Goal: Task Accomplishment & Management: Complete application form

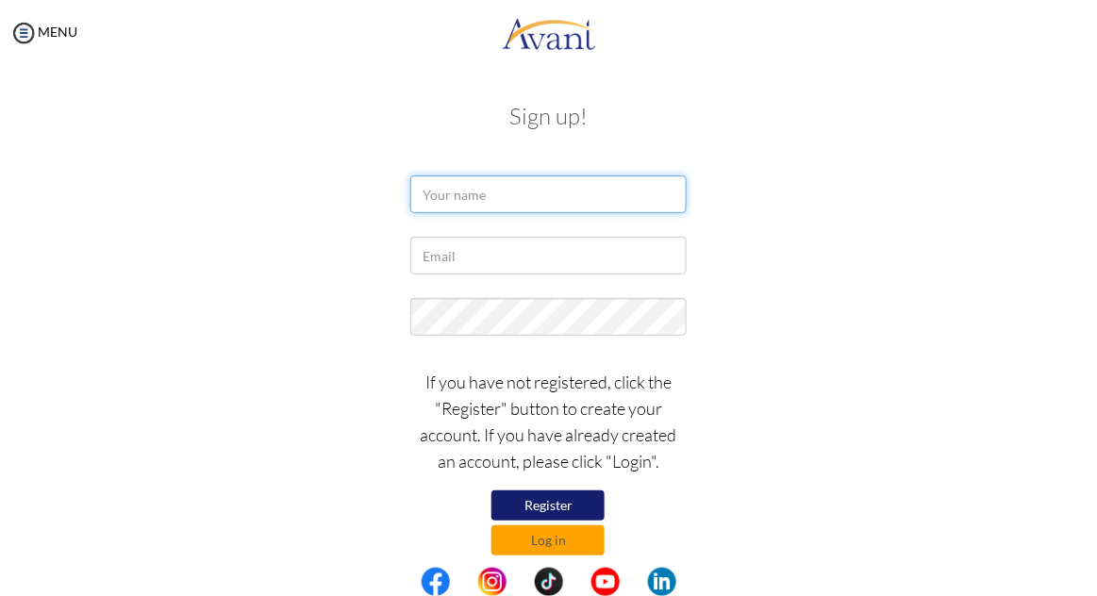
click at [444, 201] on input "text" at bounding box center [548, 194] width 276 height 38
type input "[EMAIL_ADDRESS][DOMAIN_NAME]"
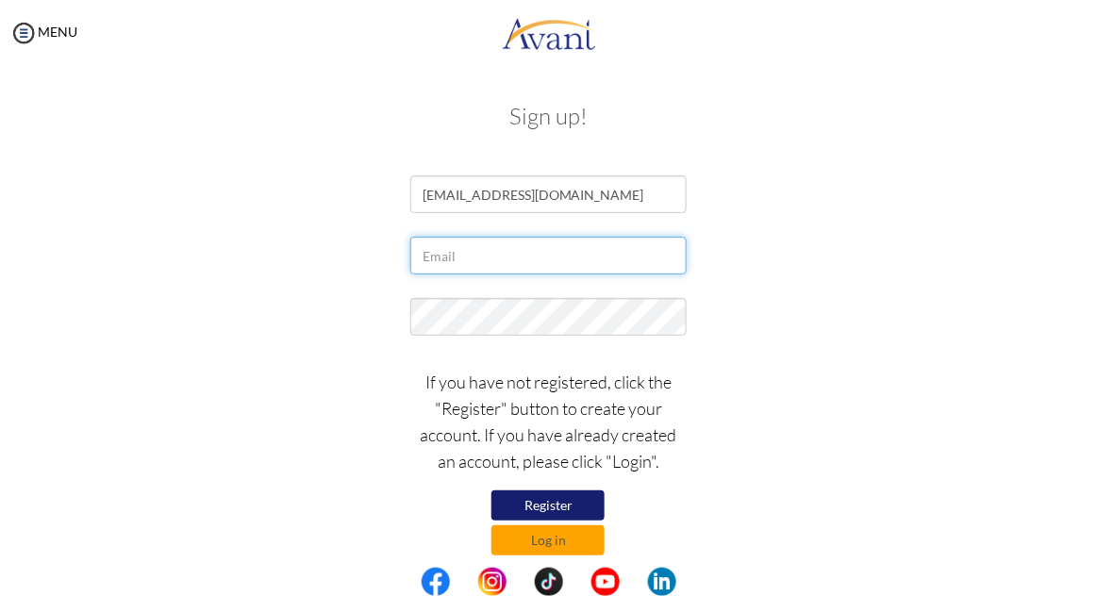
click at [604, 258] on input "text" at bounding box center [548, 256] width 276 height 38
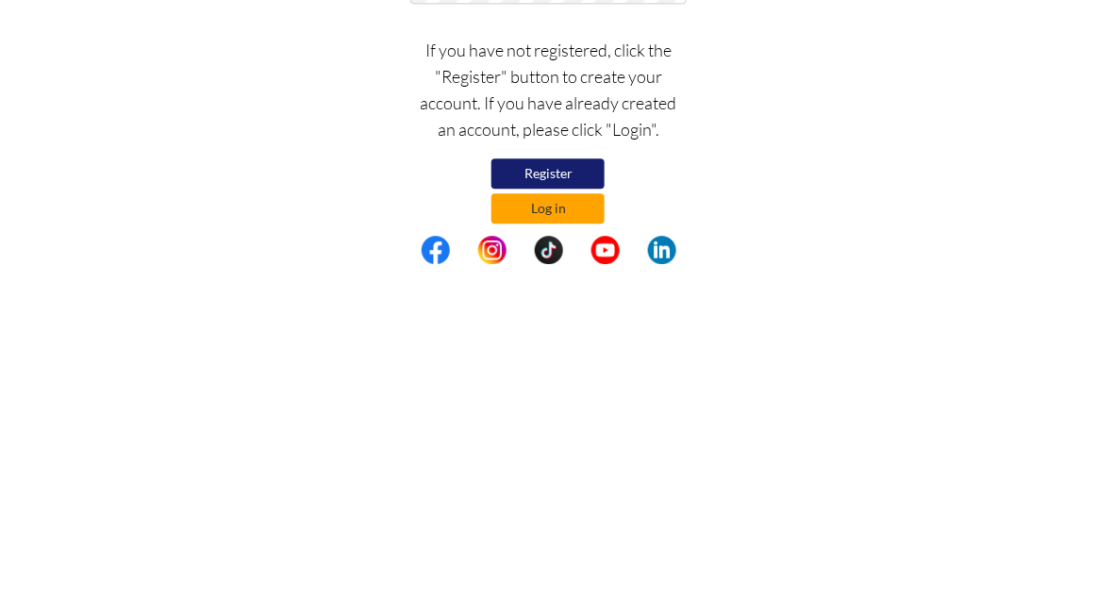
click at [562, 552] on button "Log in" at bounding box center [548, 540] width 113 height 30
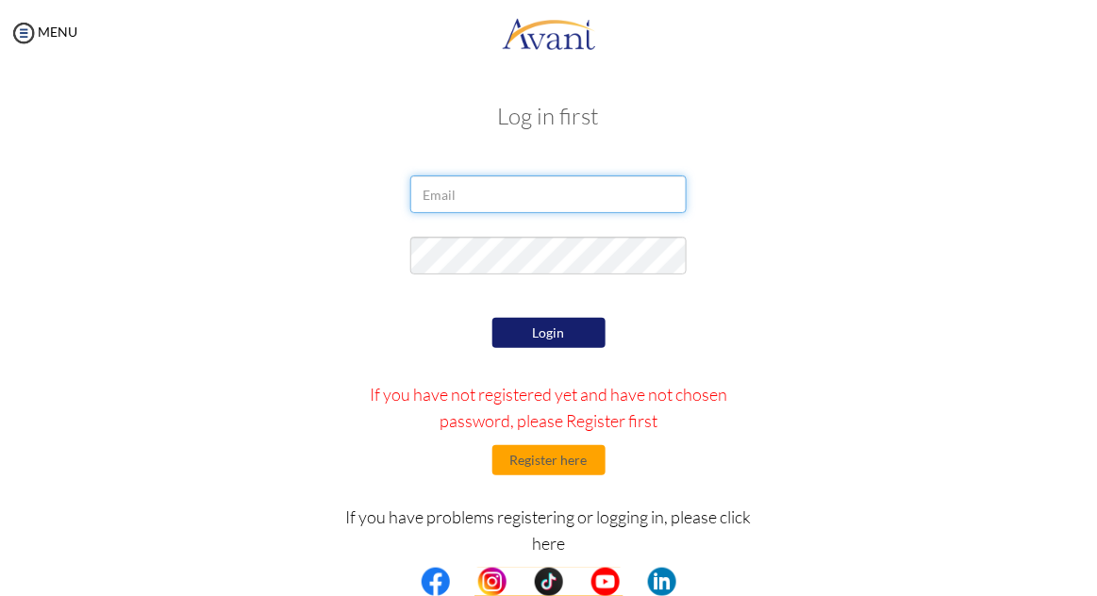
click at [590, 199] on input "email" at bounding box center [548, 194] width 276 height 38
type input "[EMAIL_ADDRESS][DOMAIN_NAME]"
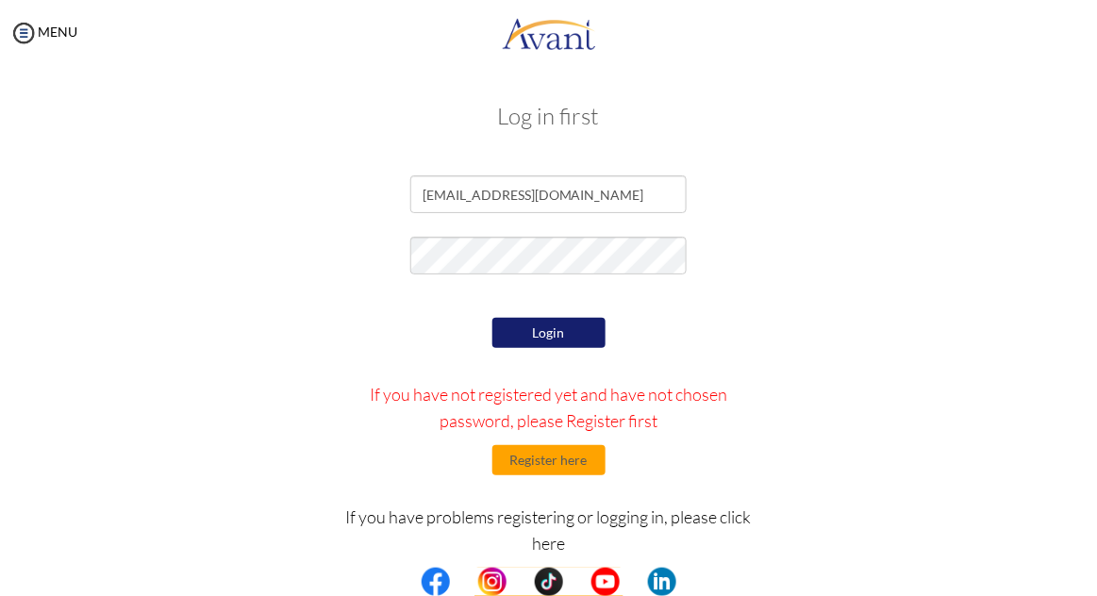
click at [0, 0] on div at bounding box center [0, 0] width 0 height 0
click at [564, 346] on button "Login" at bounding box center [548, 334] width 113 height 32
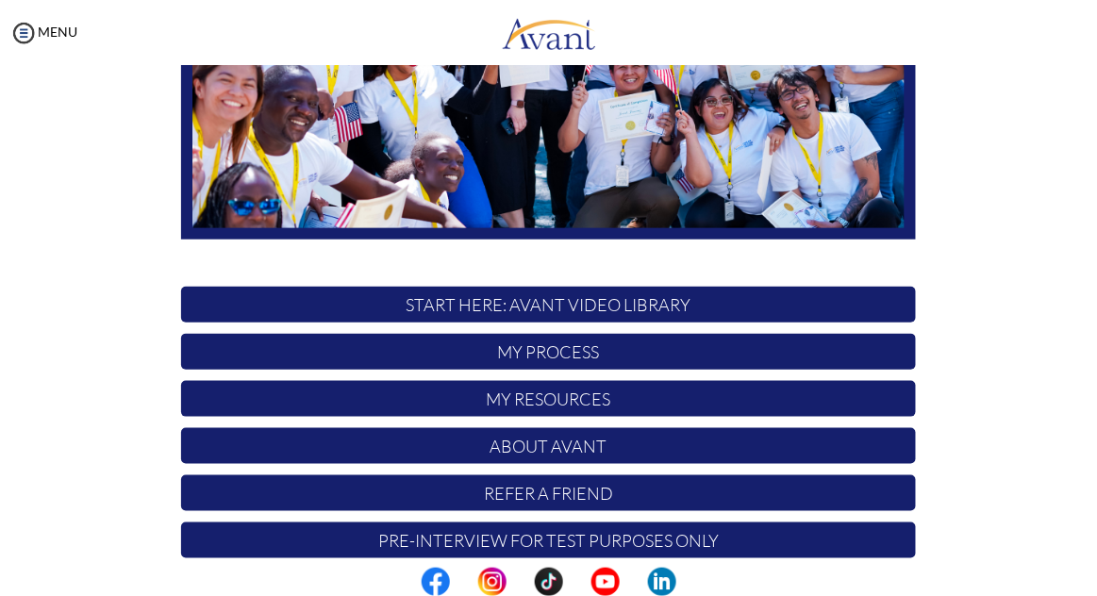
scroll to position [363, 0]
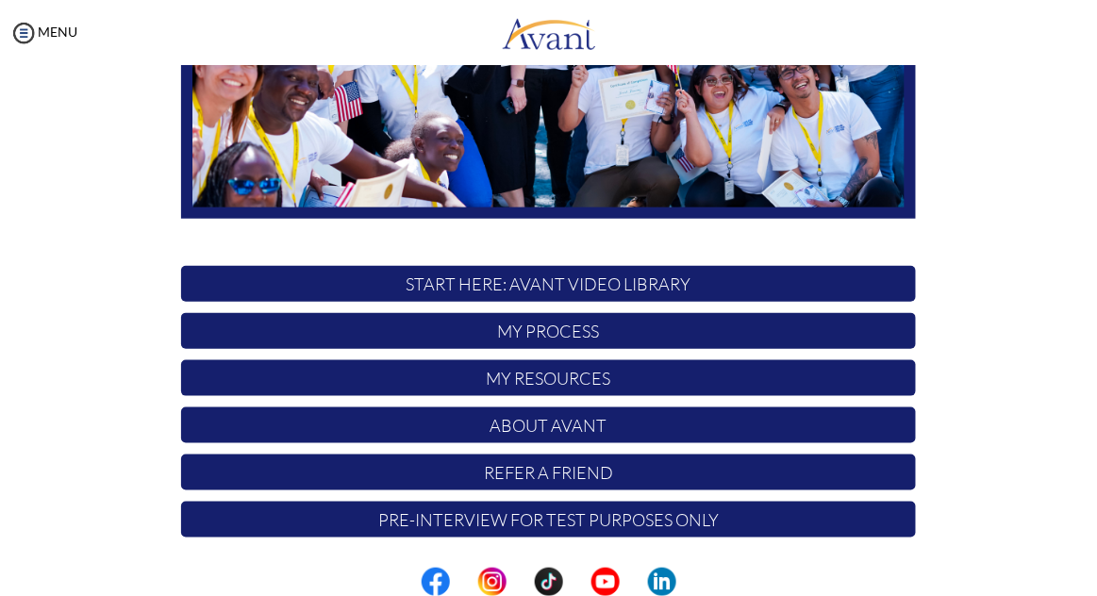
click at [800, 326] on p "My Process" at bounding box center [548, 331] width 734 height 36
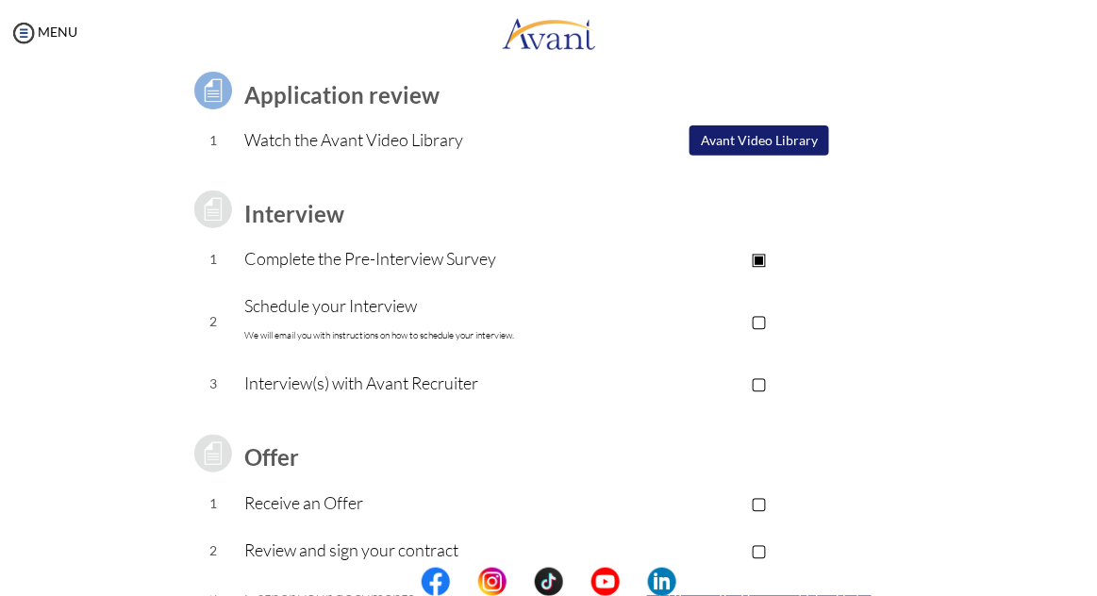
scroll to position [144, 0]
click at [482, 265] on p "Complete the Pre-Interview Survey" at bounding box center [423, 257] width 359 height 26
click at [400, 261] on p "Complete the Pre-Interview Survey" at bounding box center [423, 257] width 359 height 26
click at [424, 254] on p "Complete the Pre-Interview Survey" at bounding box center [423, 257] width 359 height 26
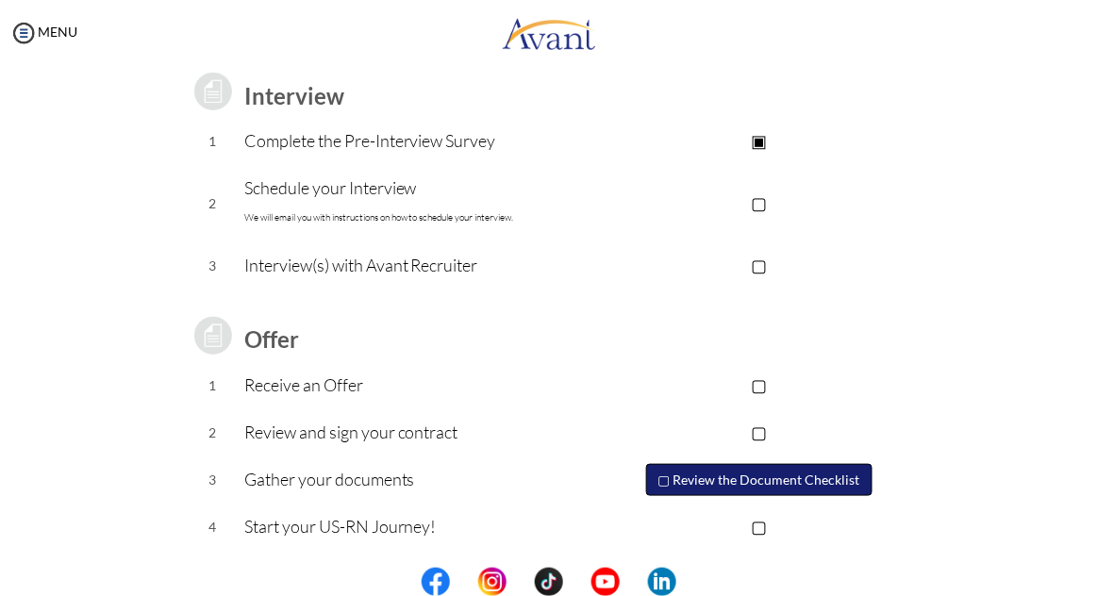
click at [812, 479] on button "▢ Review the Document Checklist" at bounding box center [759, 480] width 226 height 32
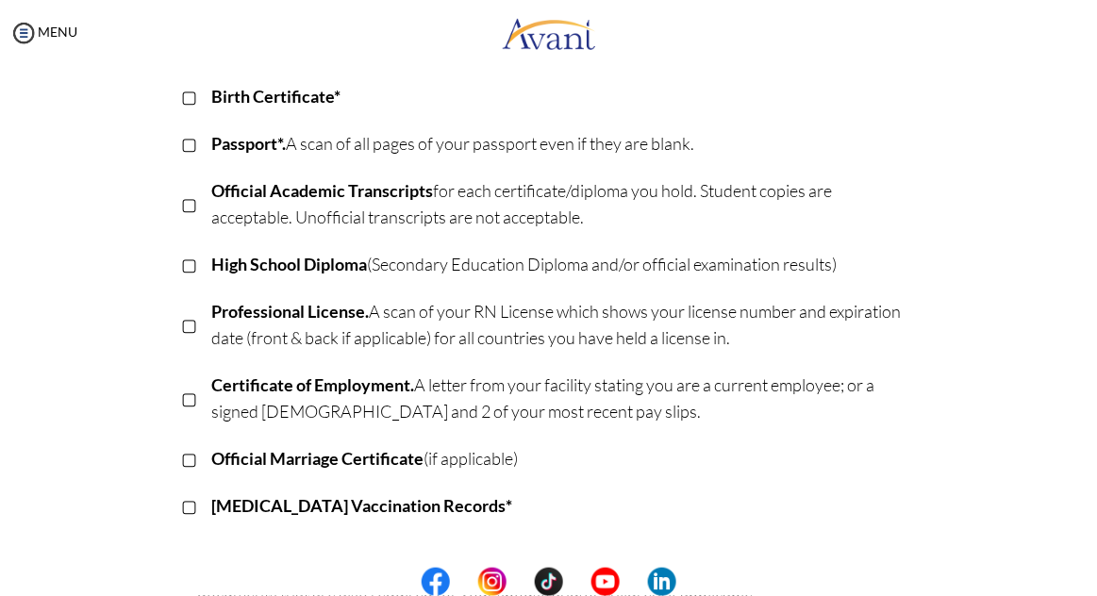
scroll to position [280, 0]
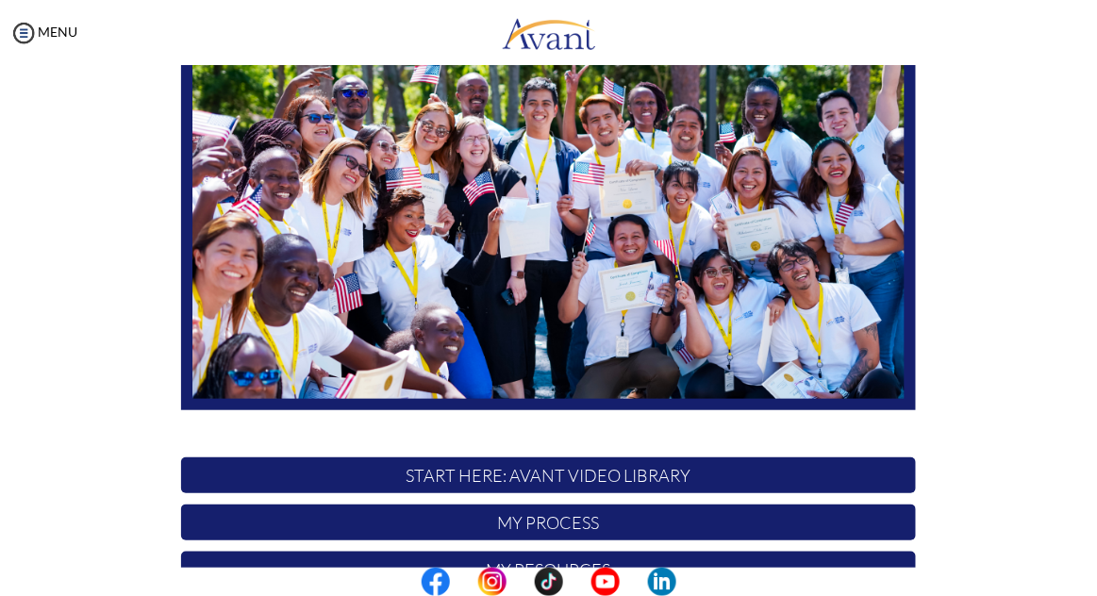
scroll to position [363, 0]
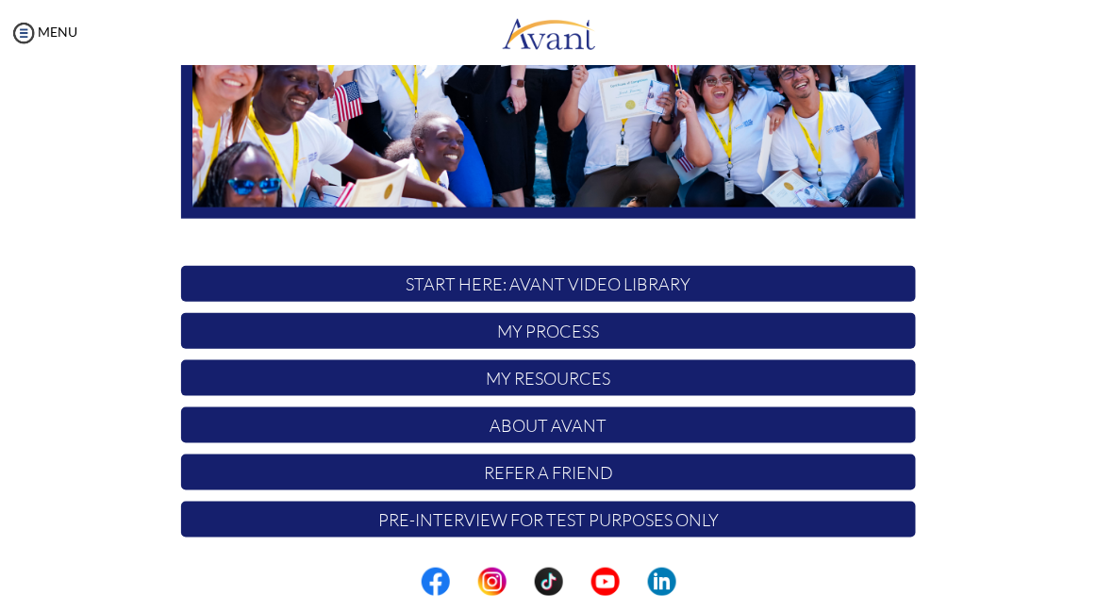
click at [765, 340] on p "My Process" at bounding box center [548, 331] width 734 height 36
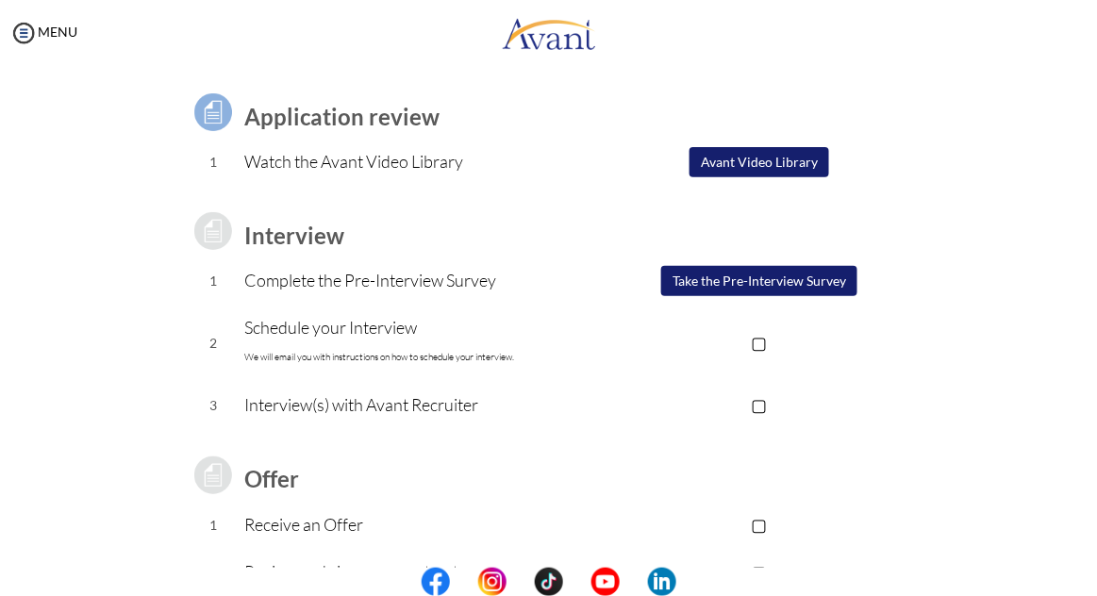
scroll to position [125, 0]
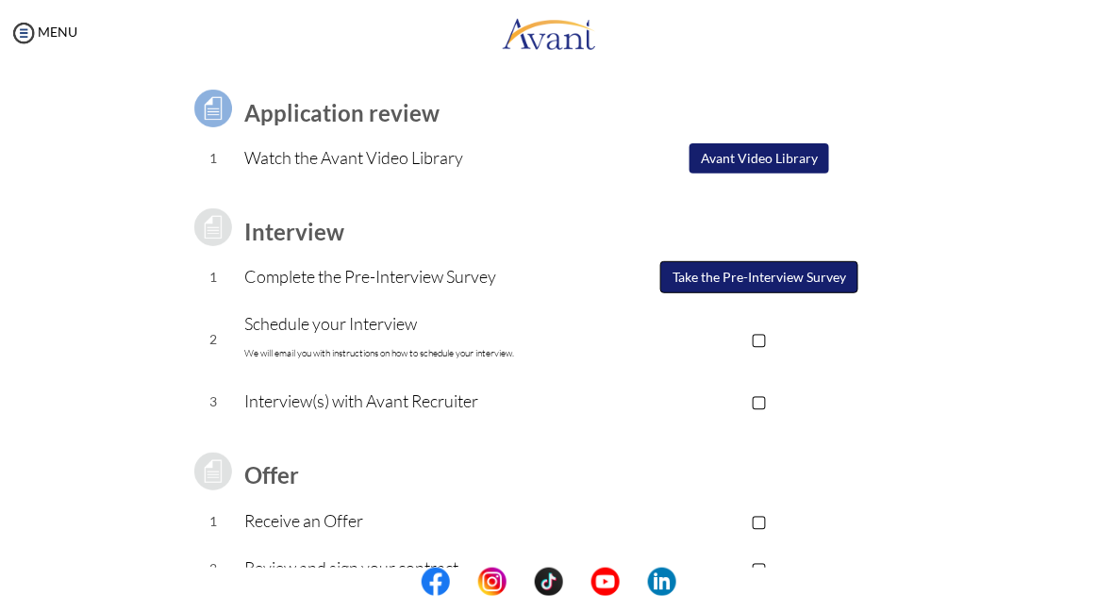
click at [779, 291] on button "Take the Pre-Interview Survey" at bounding box center [759, 277] width 198 height 32
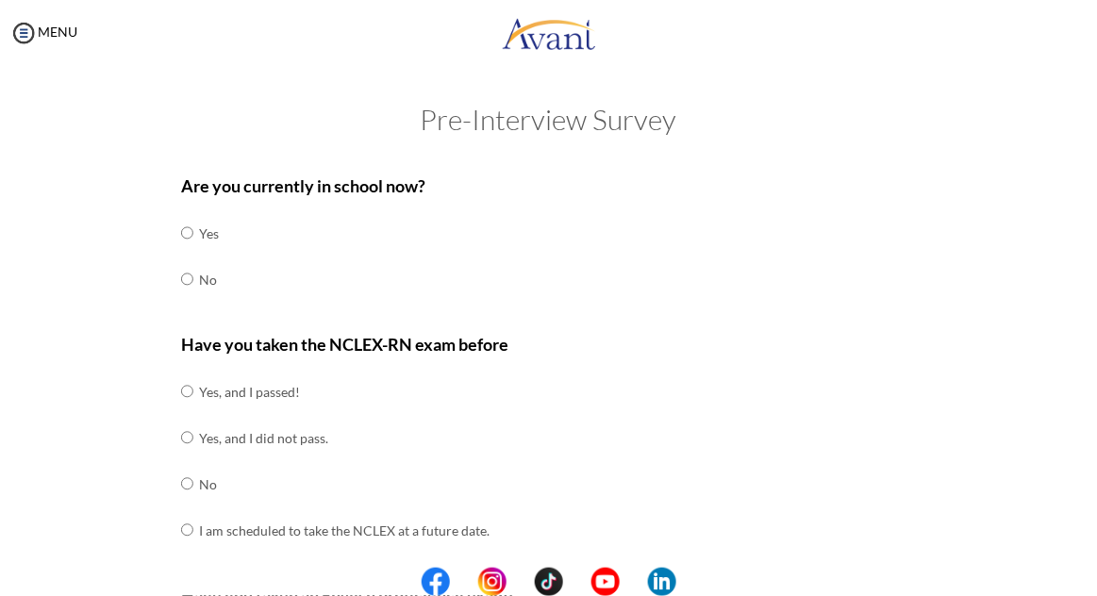
click at [280, 294] on div "Are you currently in school now? Yes No" at bounding box center [548, 247] width 734 height 149
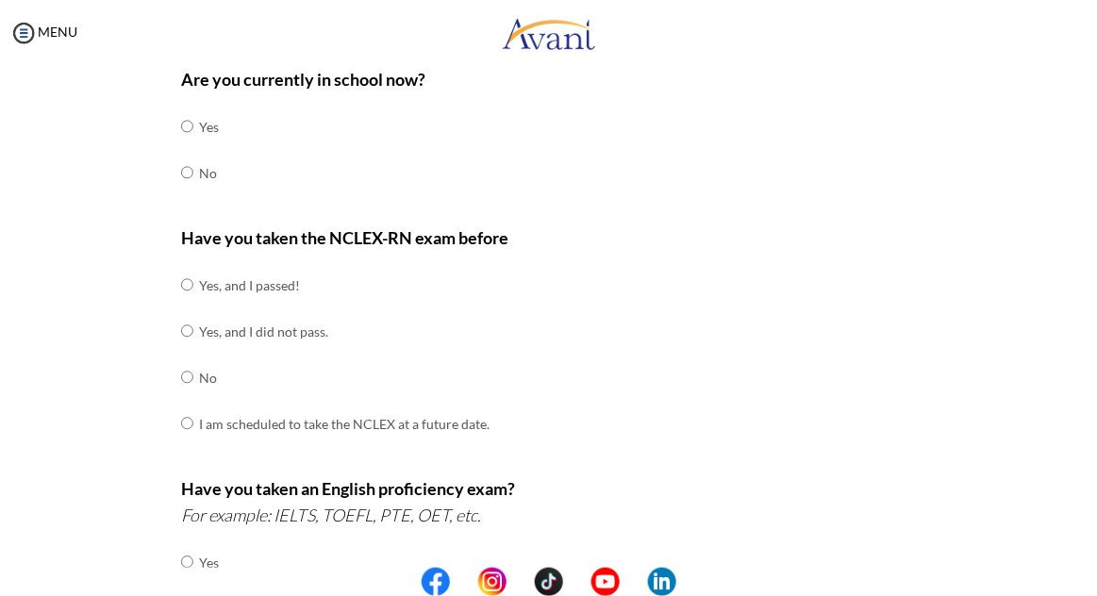
scroll to position [113, 0]
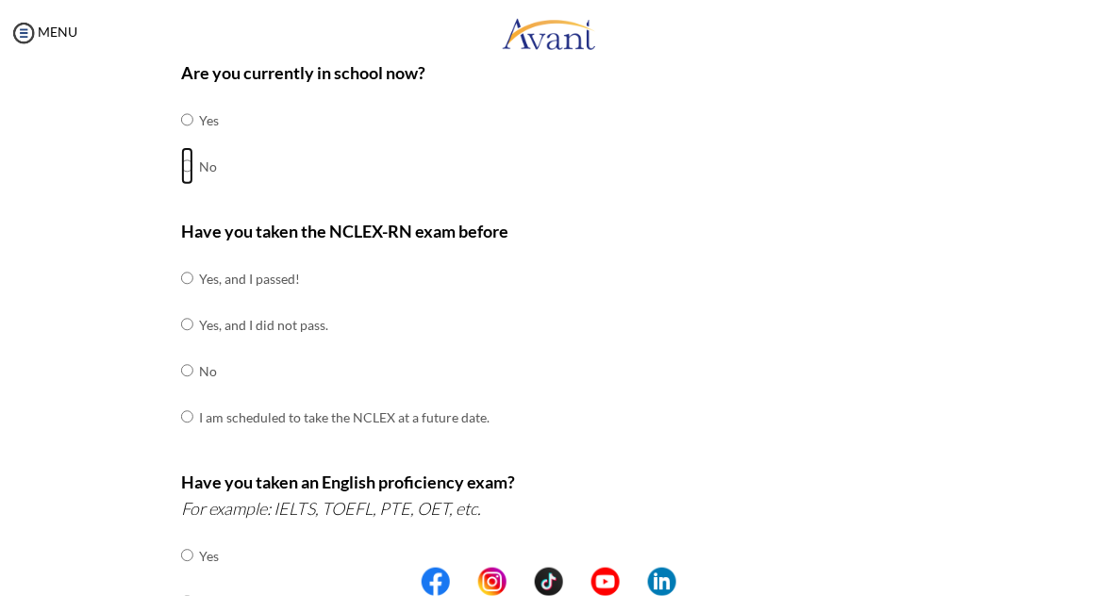
click at [188, 174] on input "radio" at bounding box center [187, 166] width 12 height 38
radio input "true"
click at [264, 272] on td "Yes, and I passed!" at bounding box center [344, 279] width 291 height 46
click at [221, 281] on td "Yes, and I passed!" at bounding box center [344, 279] width 291 height 46
click at [191, 282] on input "radio" at bounding box center [187, 278] width 12 height 38
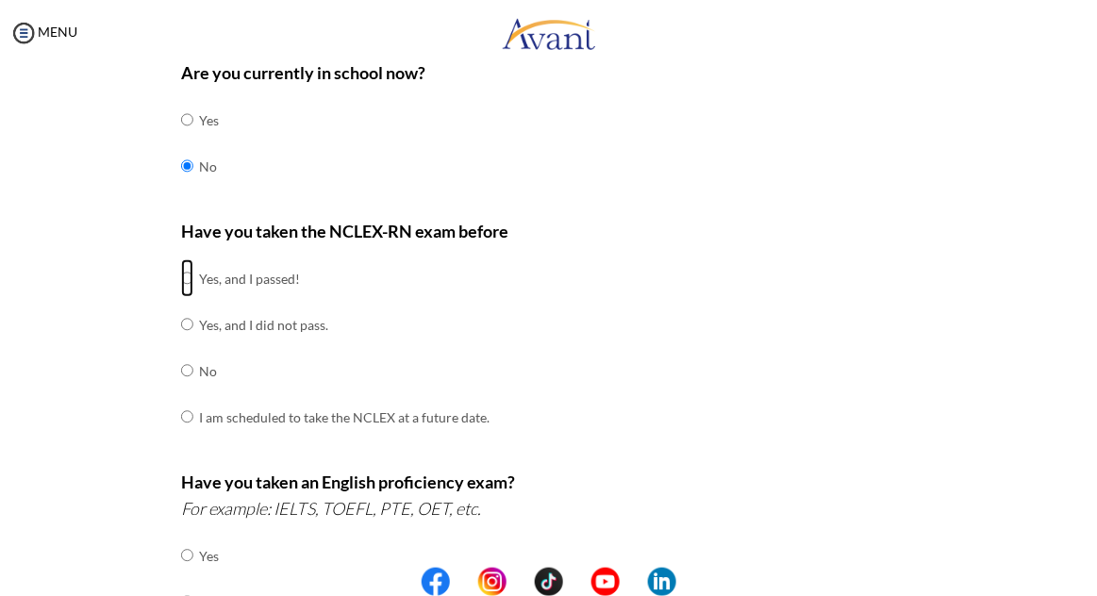
radio input "true"
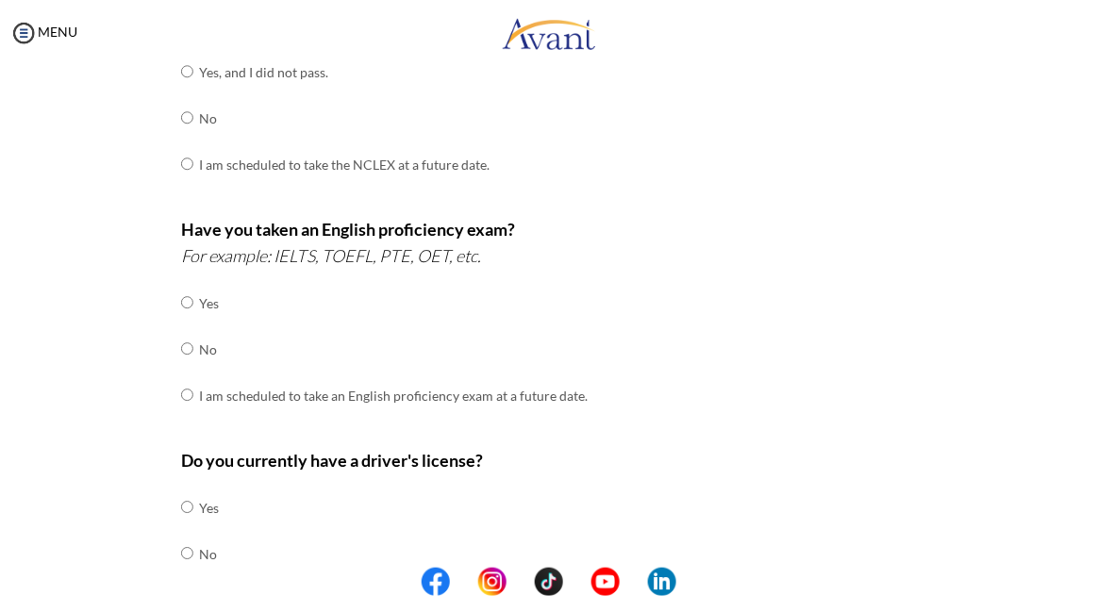
scroll to position [380, 0]
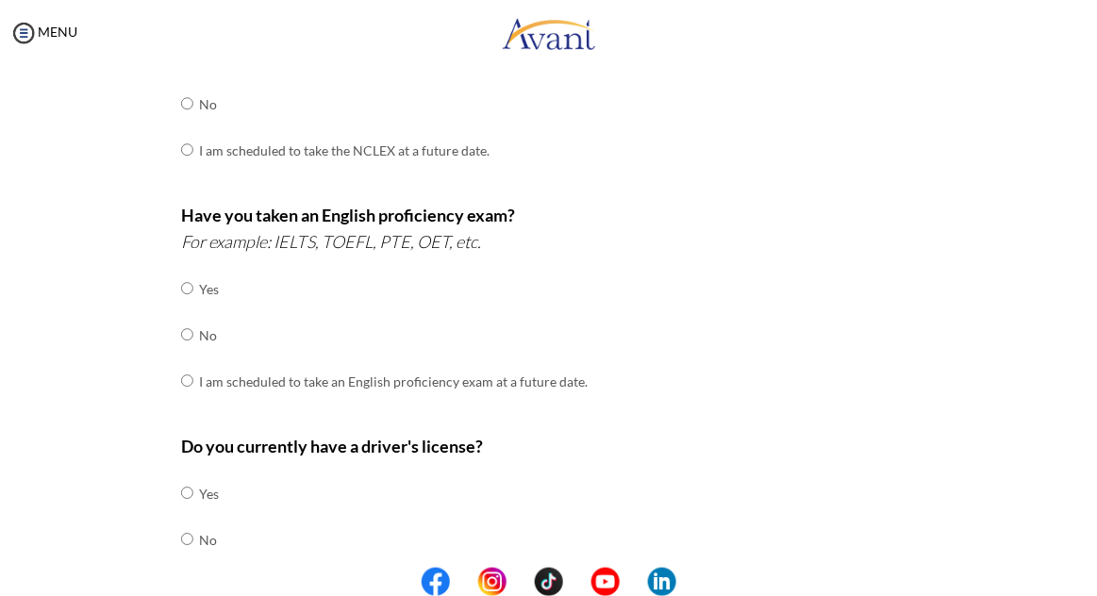
click at [409, 339] on td "No" at bounding box center [393, 335] width 389 height 46
click at [192, 346] on input "radio" at bounding box center [187, 335] width 12 height 38
radio input "true"
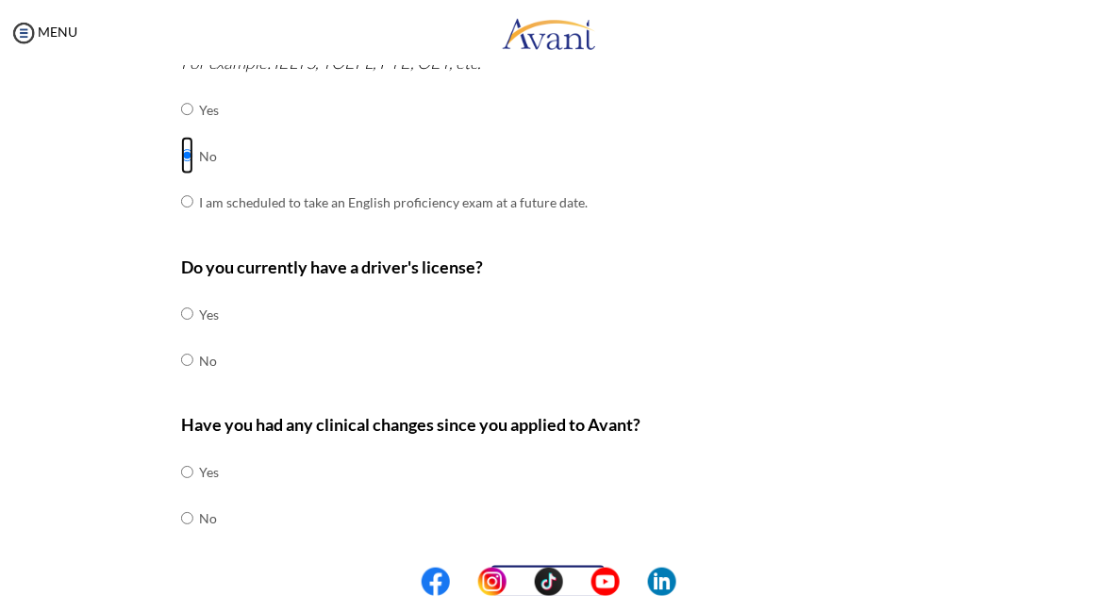
scroll to position [559, 0]
click at [193, 369] on input "radio" at bounding box center [187, 361] width 12 height 38
radio input "true"
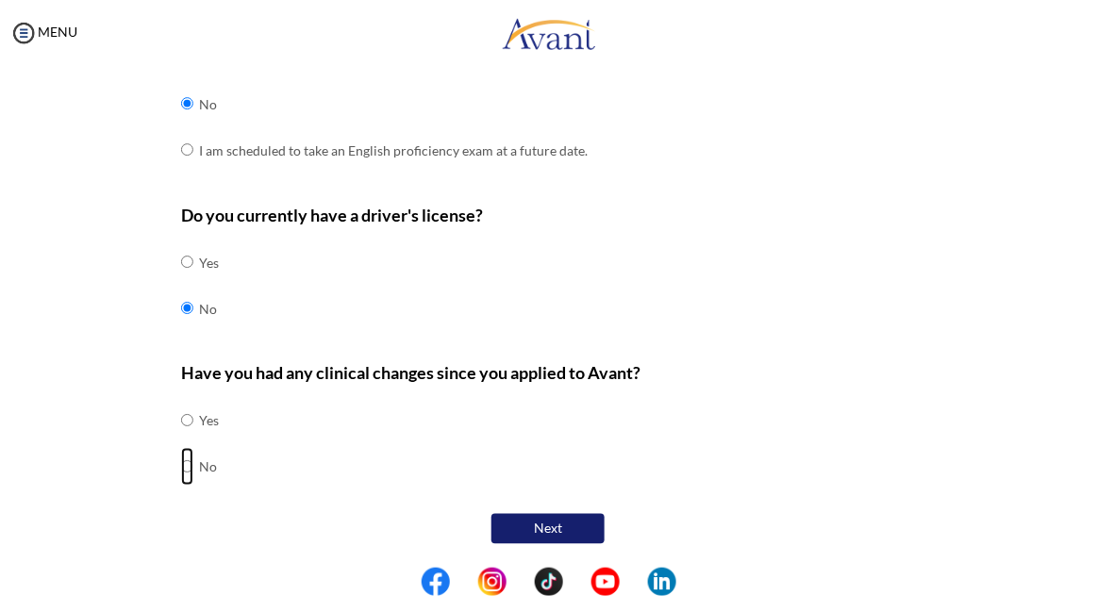
click at [193, 475] on input "radio" at bounding box center [187, 467] width 12 height 38
radio input "true"
click at [564, 526] on button "Next" at bounding box center [548, 529] width 113 height 32
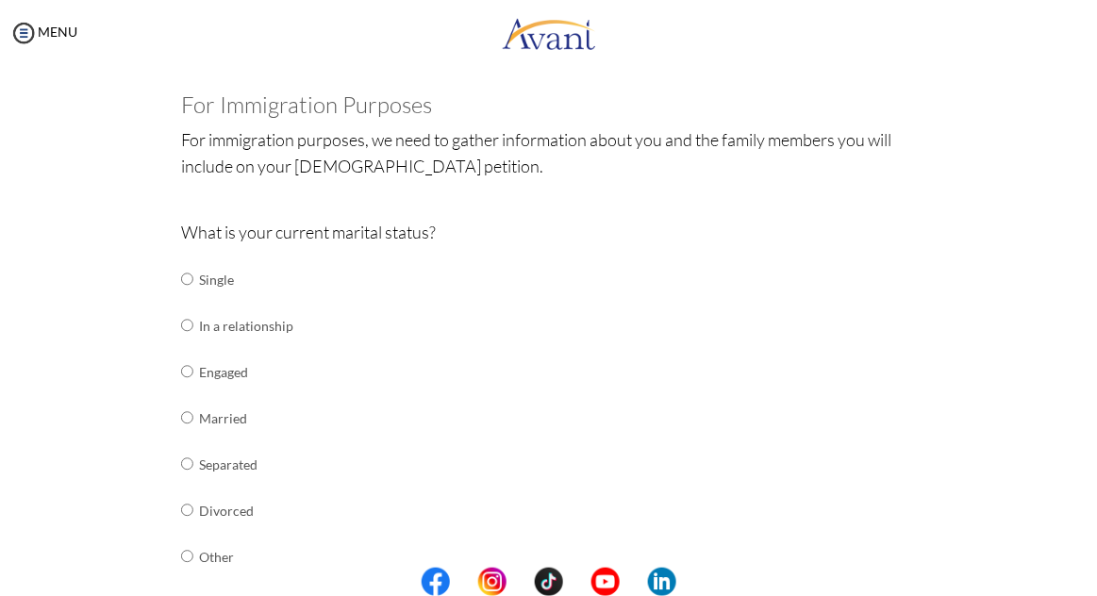
scroll to position [103, 0]
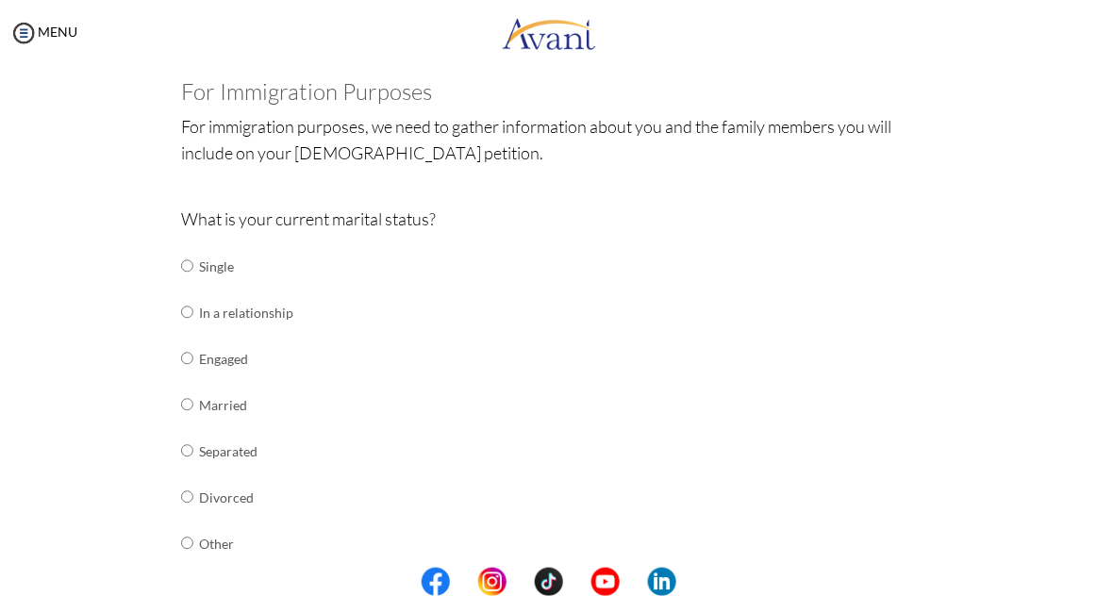
click at [229, 363] on td "Engaged" at bounding box center [246, 359] width 94 height 46
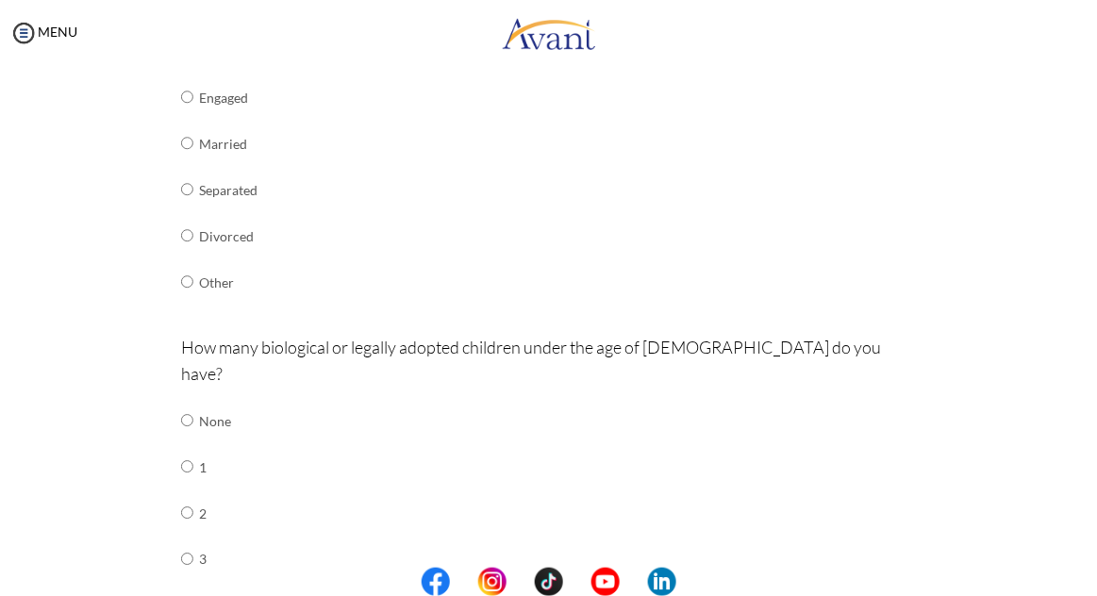
scroll to position [364, 0]
click at [185, 105] on input "radio" at bounding box center [187, 97] width 12 height 38
radio input "true"
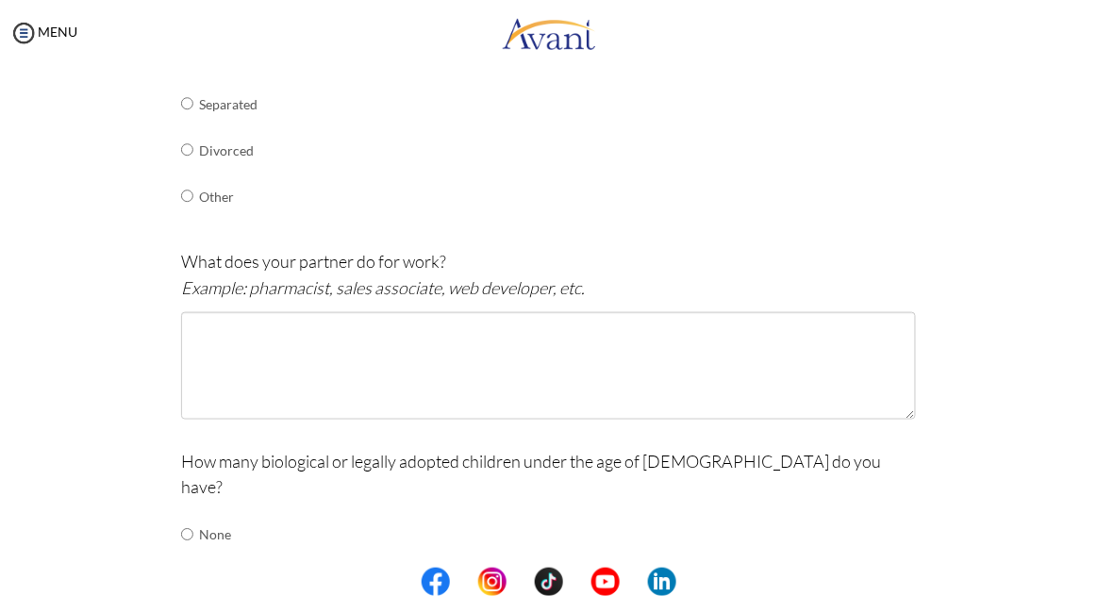
scroll to position [508, 0]
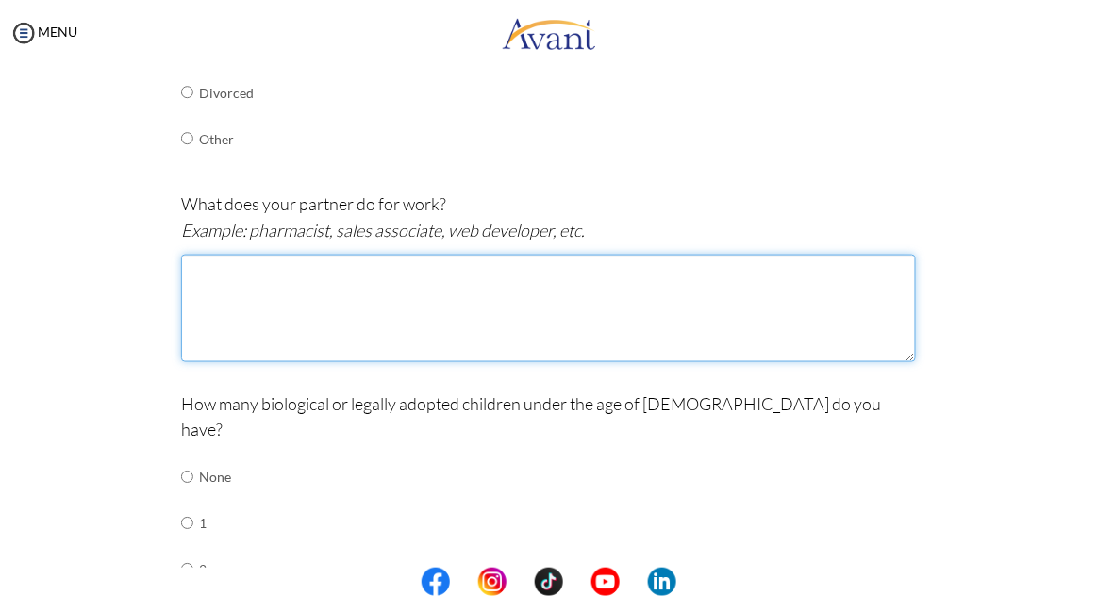
click at [559, 309] on textarea at bounding box center [548, 309] width 734 height 108
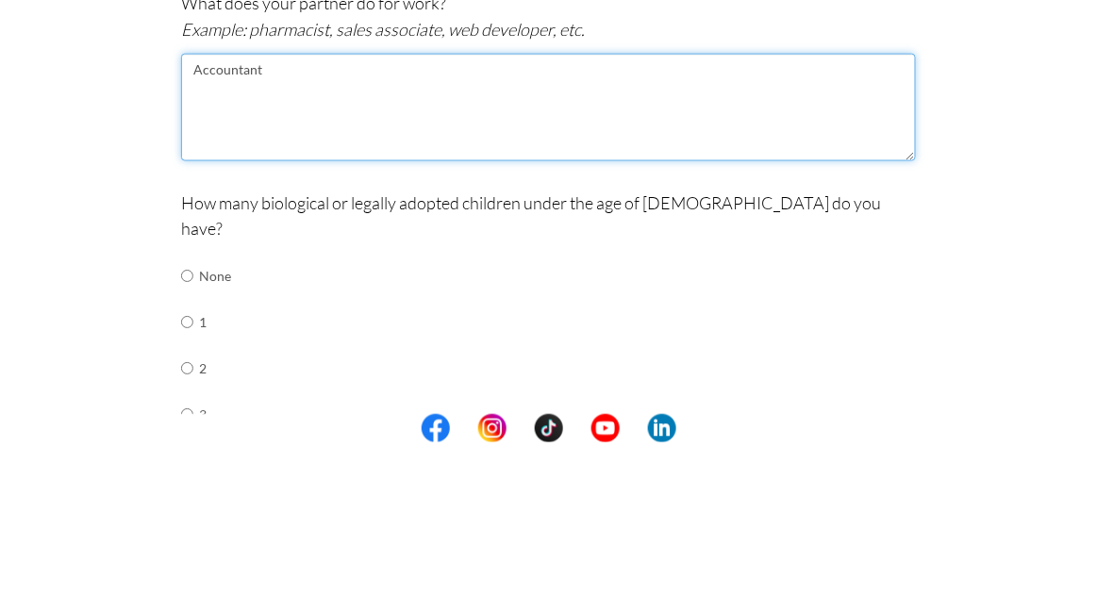
scroll to position [605, 0]
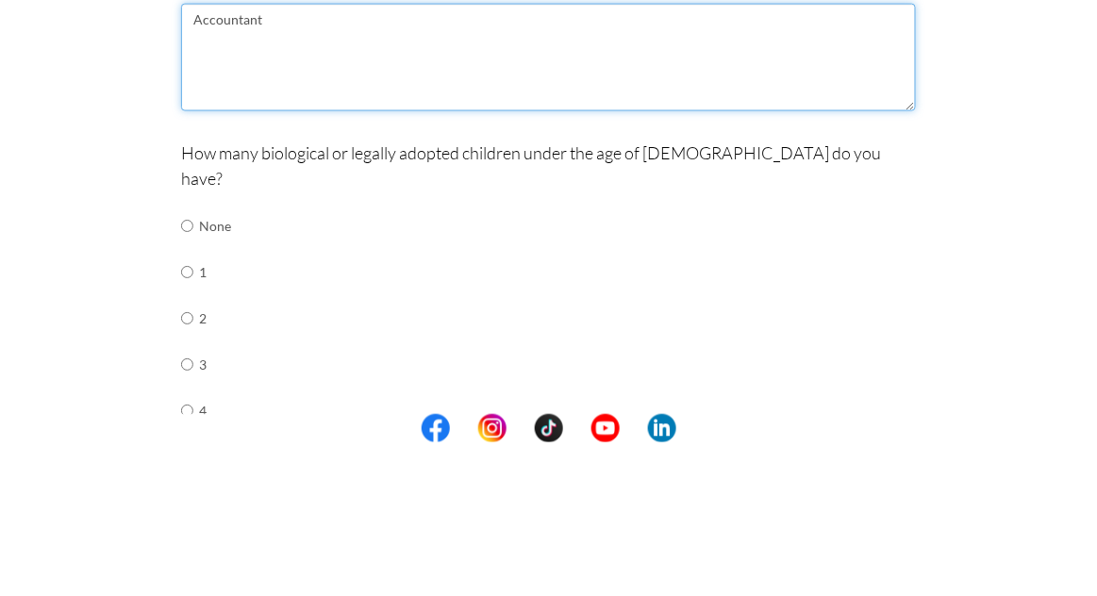
type textarea "Accountant"
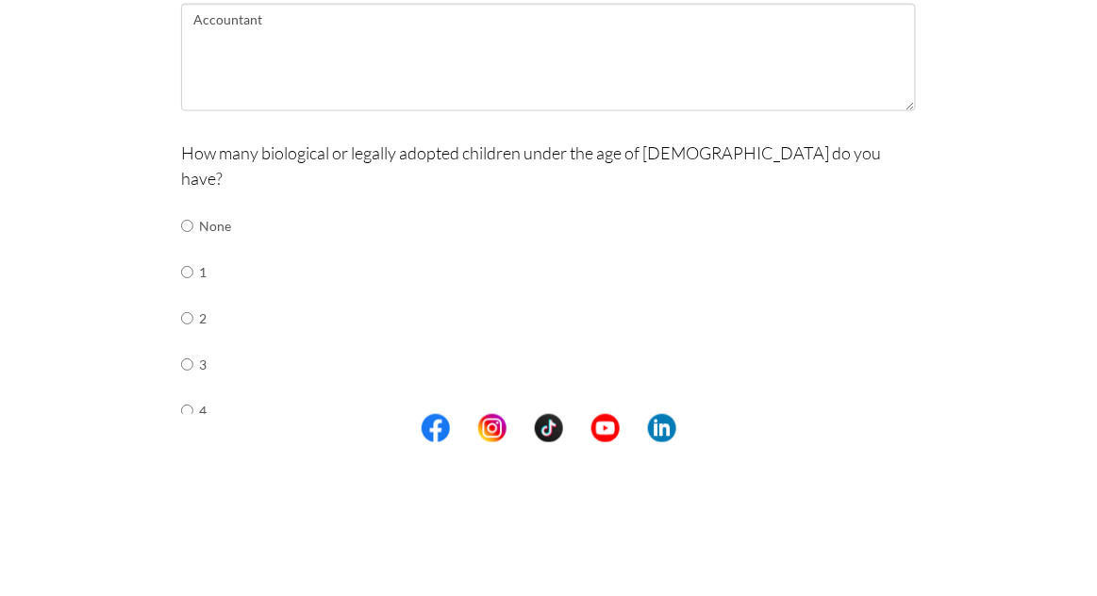
click at [216, 363] on td "None" at bounding box center [228, 381] width 58 height 46
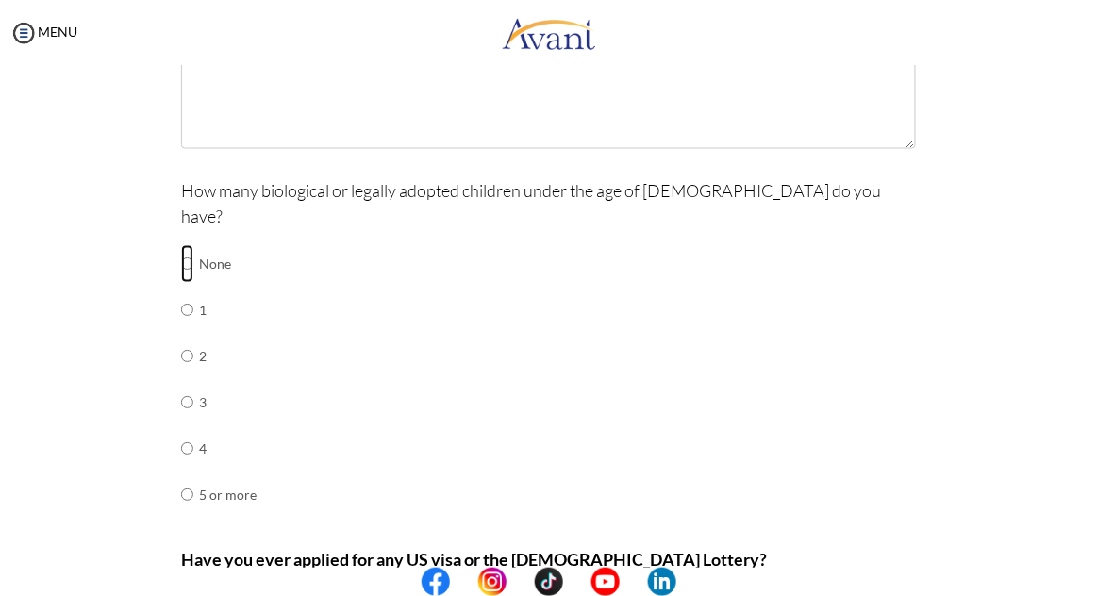
click at [183, 247] on input "radio" at bounding box center [187, 264] width 12 height 38
radio input "true"
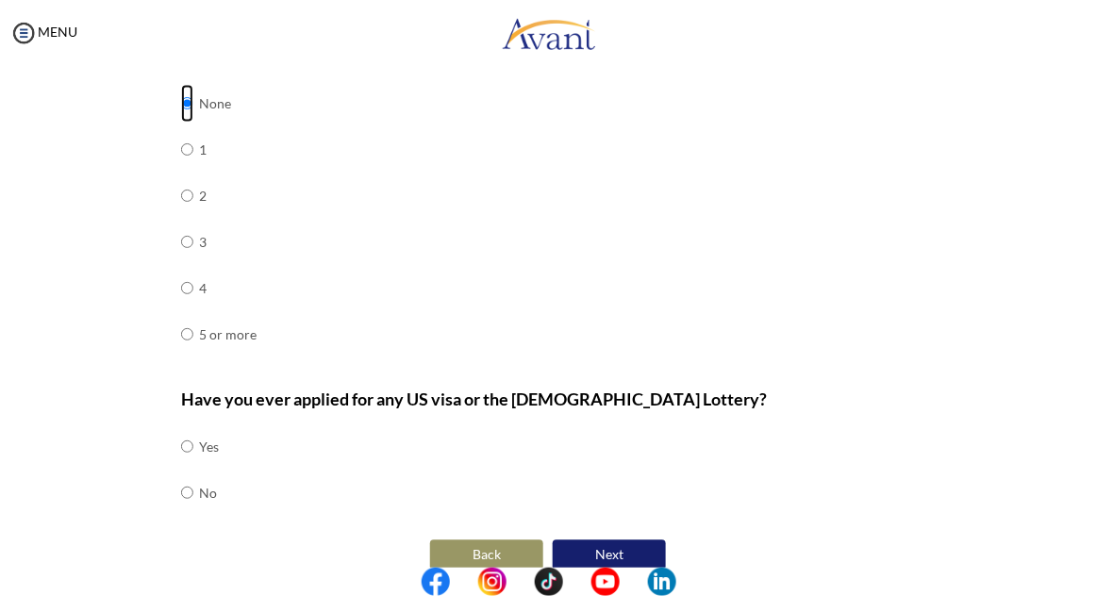
scroll to position [880, 0]
click at [192, 477] on input "radio" at bounding box center [187, 494] width 12 height 38
radio input "true"
click at [653, 542] on button "Next" at bounding box center [609, 558] width 113 height 32
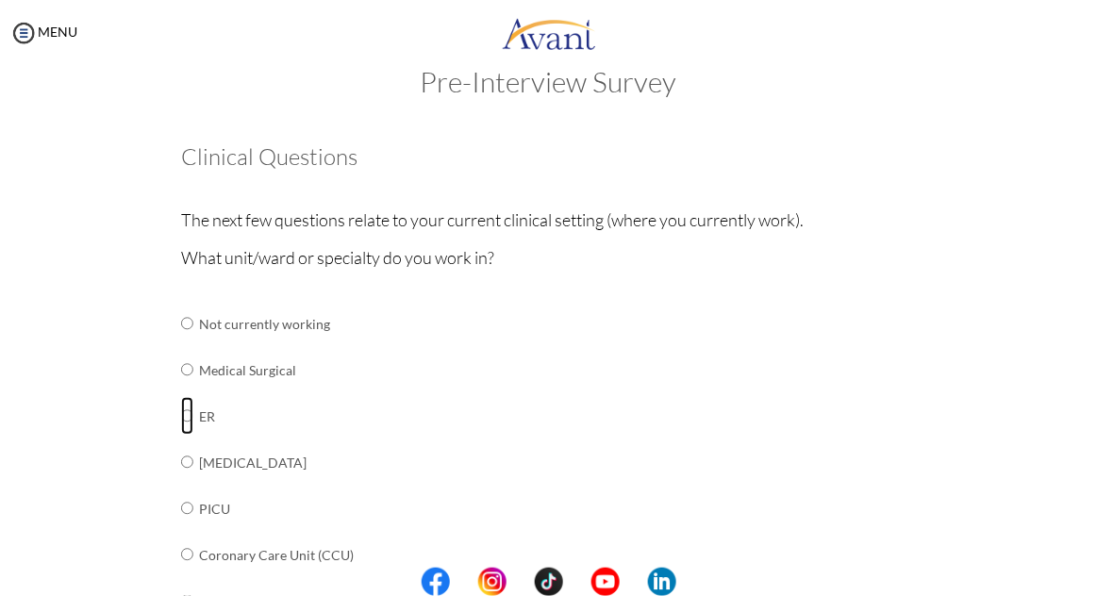
click at [187, 418] on input "radio" at bounding box center [187, 416] width 12 height 38
radio input "true"
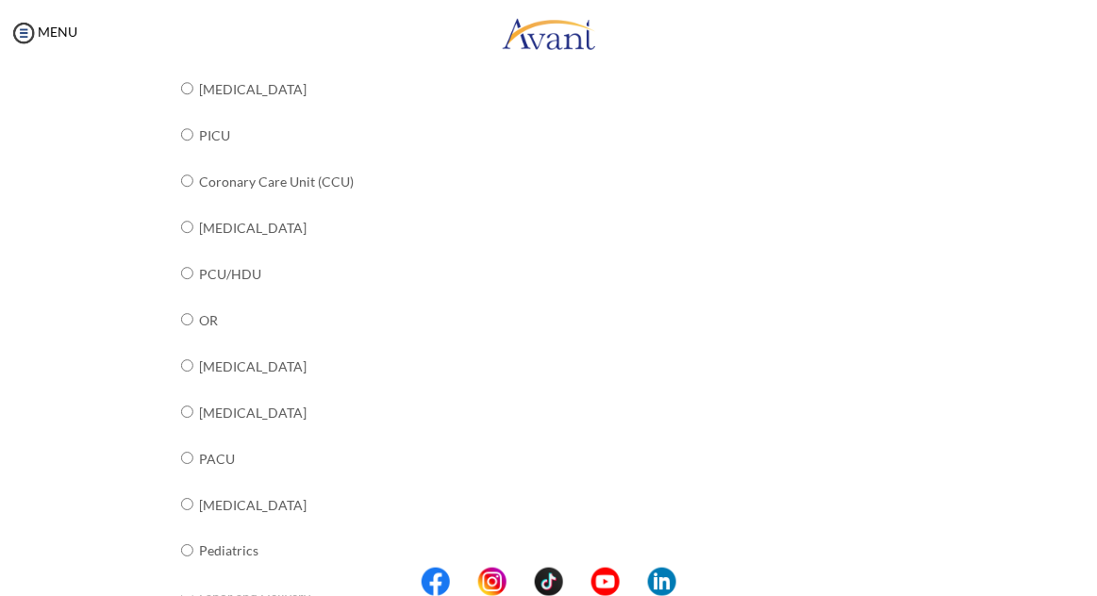
scroll to position [775, 0]
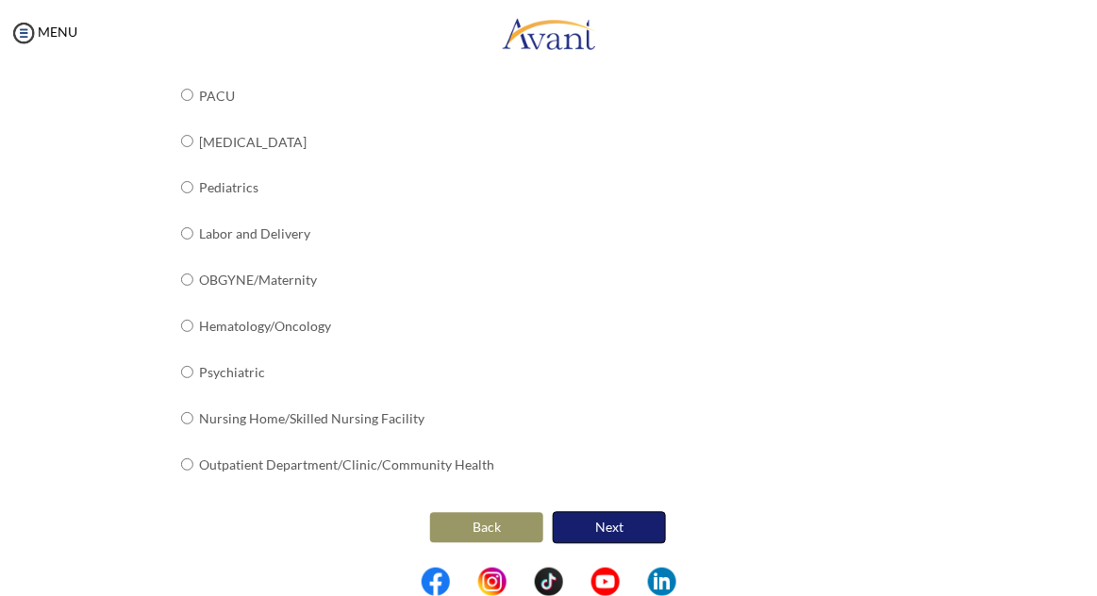
click at [637, 525] on button "Next" at bounding box center [609, 528] width 113 height 32
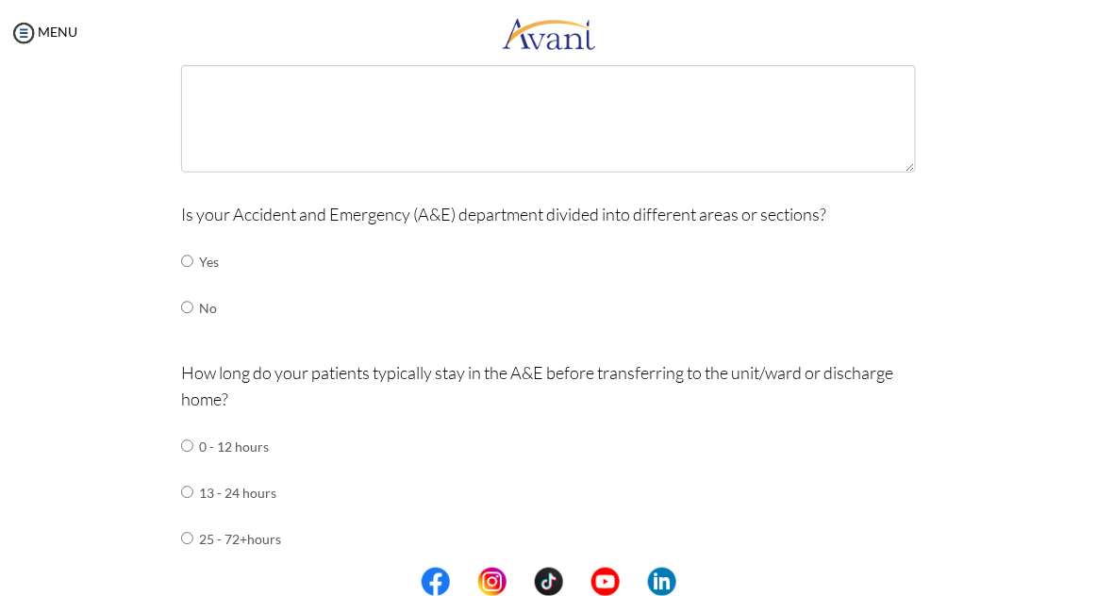
scroll to position [179, 0]
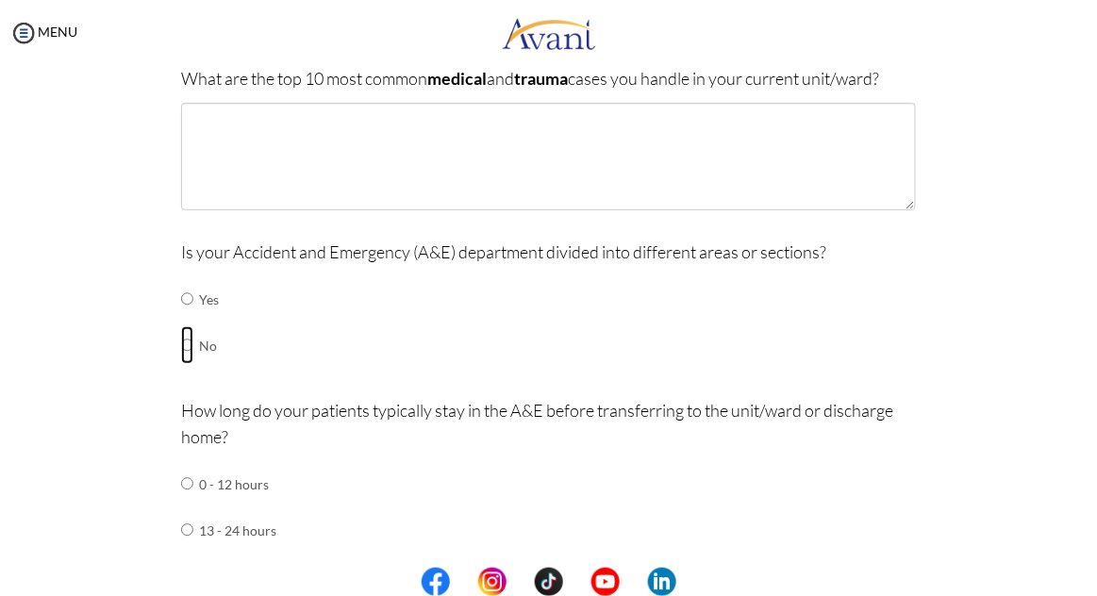
click at [189, 347] on input "radio" at bounding box center [187, 345] width 12 height 38
radio input "true"
click at [192, 309] on input "radio" at bounding box center [187, 299] width 12 height 38
radio input "true"
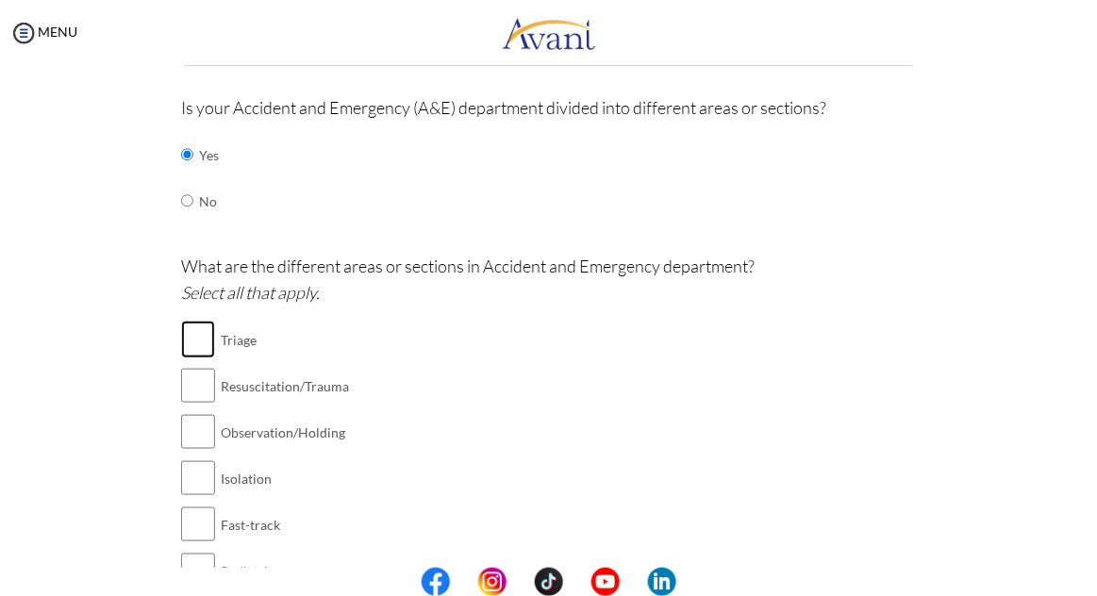
click at [192, 350] on input "checkbox" at bounding box center [198, 340] width 34 height 38
checkbox input "true"
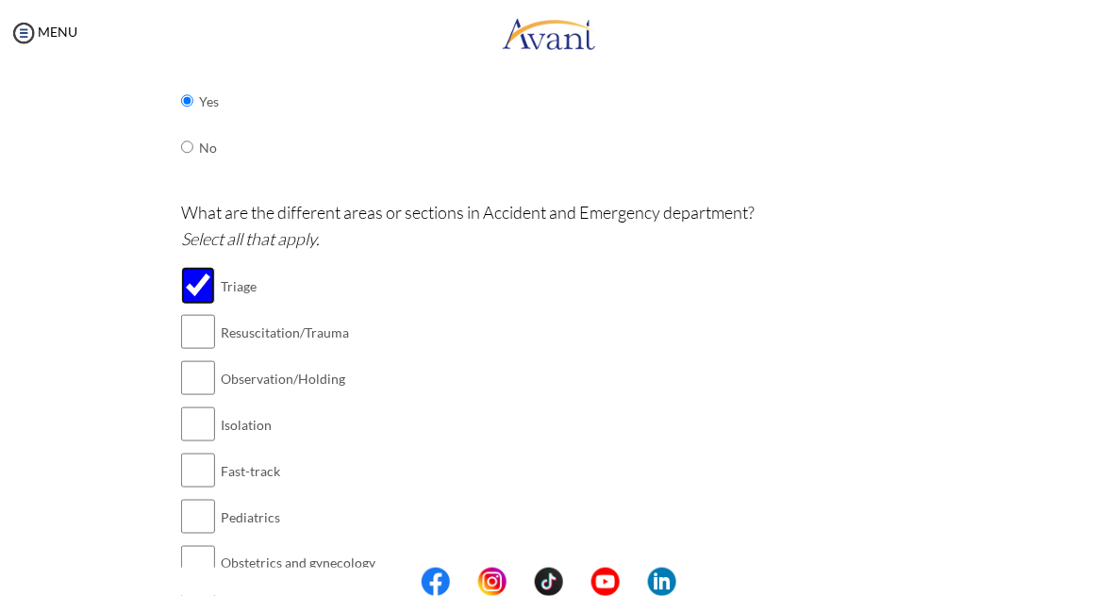
scroll to position [376, 0]
click at [189, 339] on input "checkbox" at bounding box center [198, 333] width 34 height 38
checkbox input "true"
click at [201, 378] on input "checkbox" at bounding box center [198, 379] width 34 height 38
checkbox input "true"
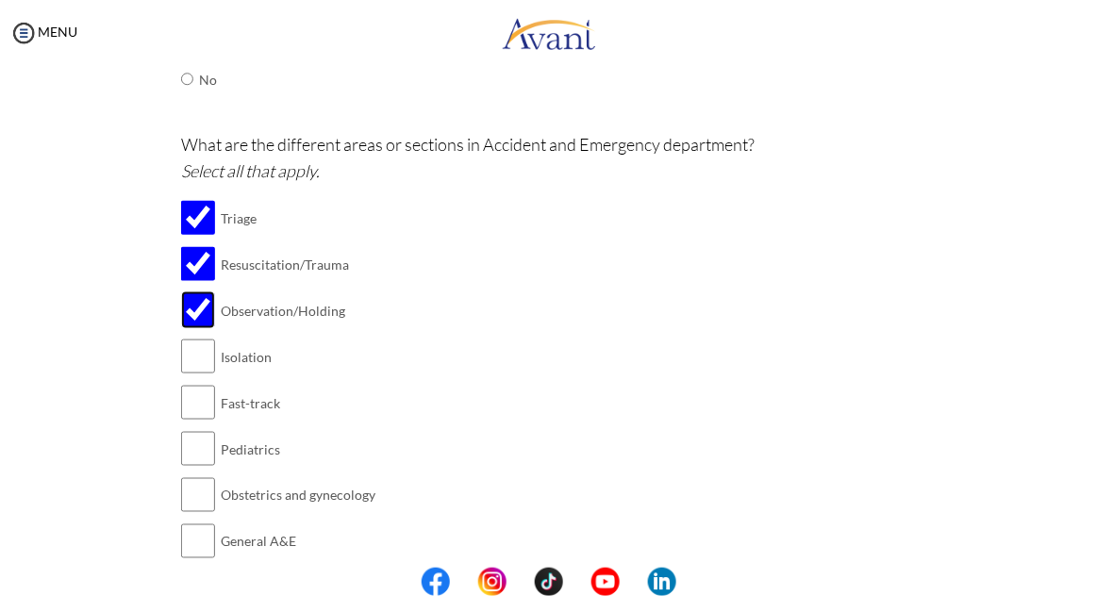
scroll to position [460, 0]
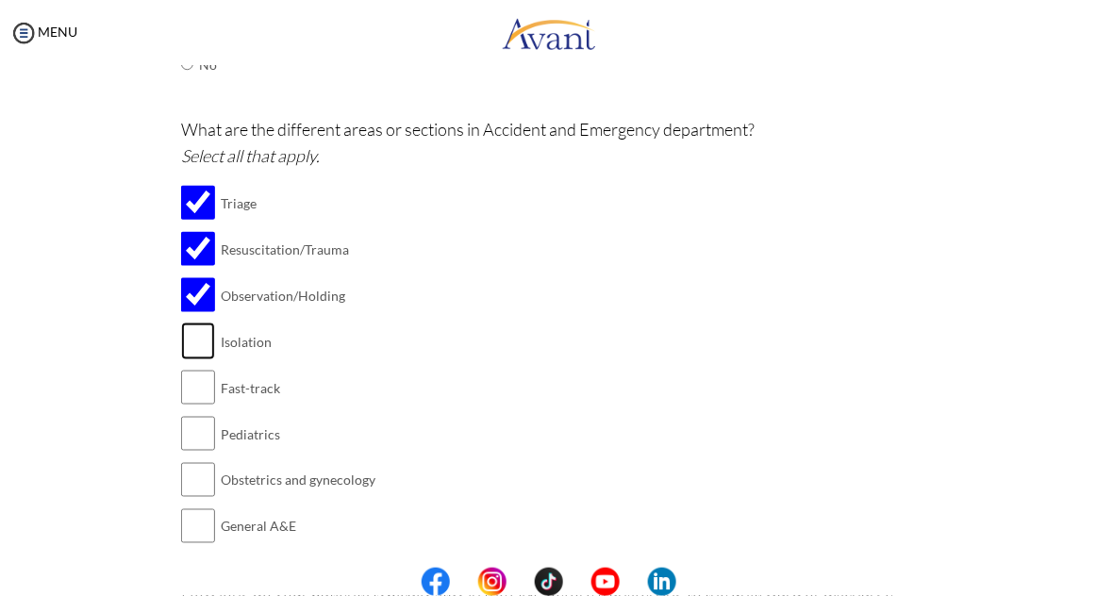
click at [185, 342] on input "checkbox" at bounding box center [198, 342] width 34 height 38
checkbox input "true"
click at [202, 426] on input "checkbox" at bounding box center [198, 434] width 34 height 38
checkbox input "true"
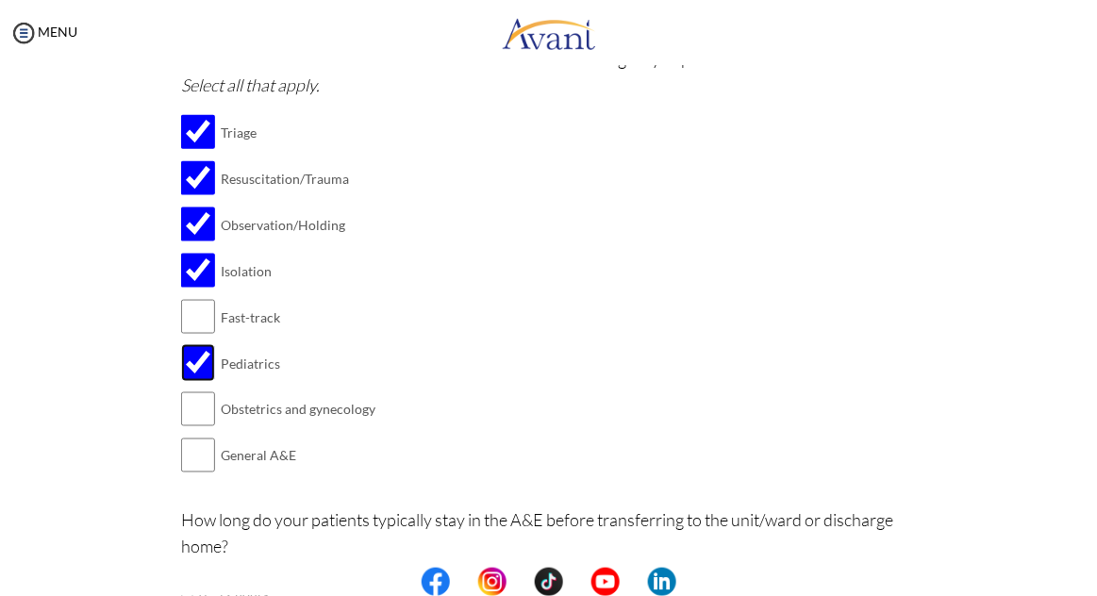
scroll to position [531, 0]
click at [204, 418] on input "checkbox" at bounding box center [198, 410] width 34 height 38
click at [201, 417] on input "checkbox" at bounding box center [198, 410] width 34 height 38
checkbox input "false"
click at [201, 474] on input "checkbox" at bounding box center [198, 456] width 34 height 38
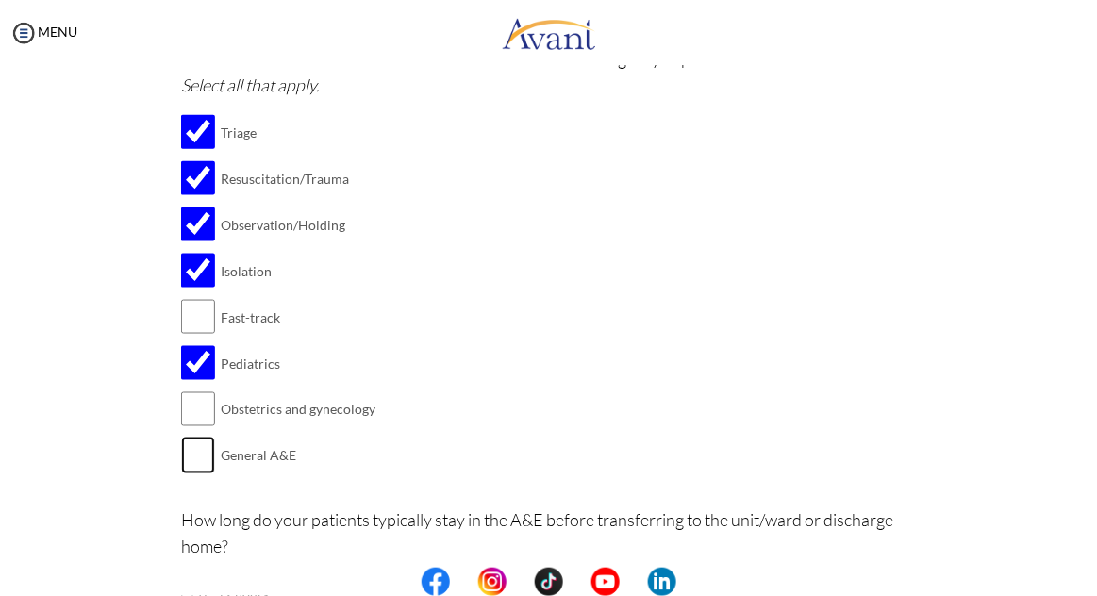
checkbox input "true"
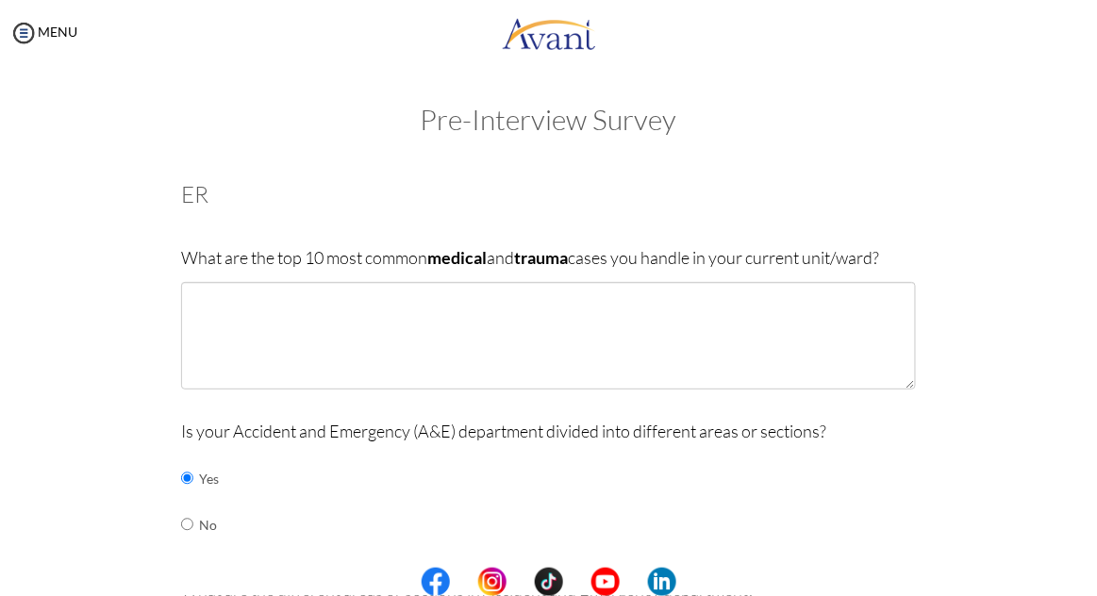
scroll to position [42, 0]
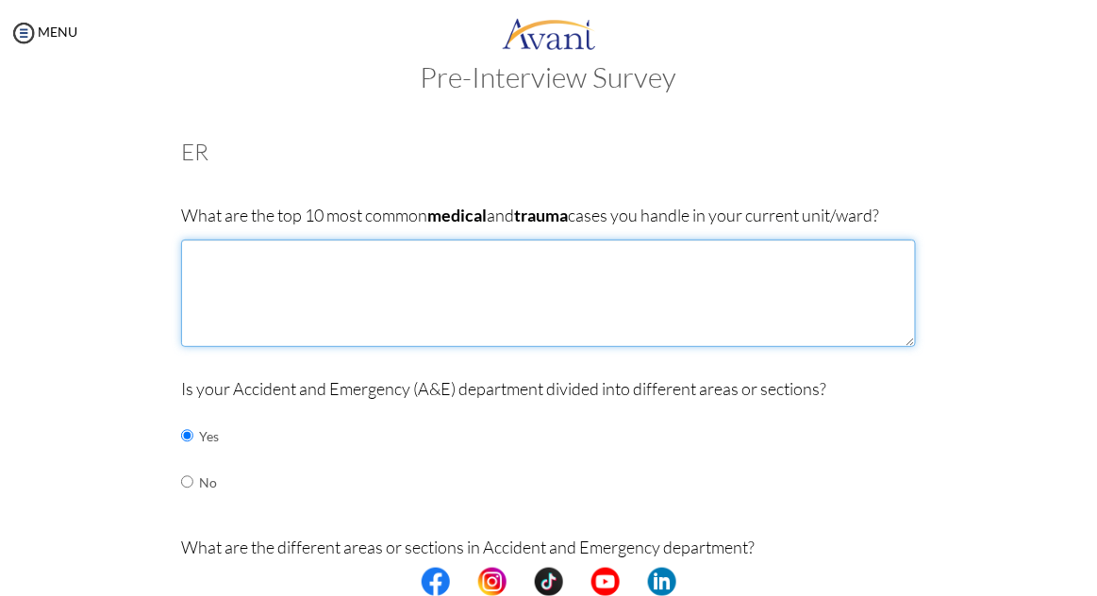
click at [217, 292] on textarea at bounding box center [548, 294] width 734 height 108
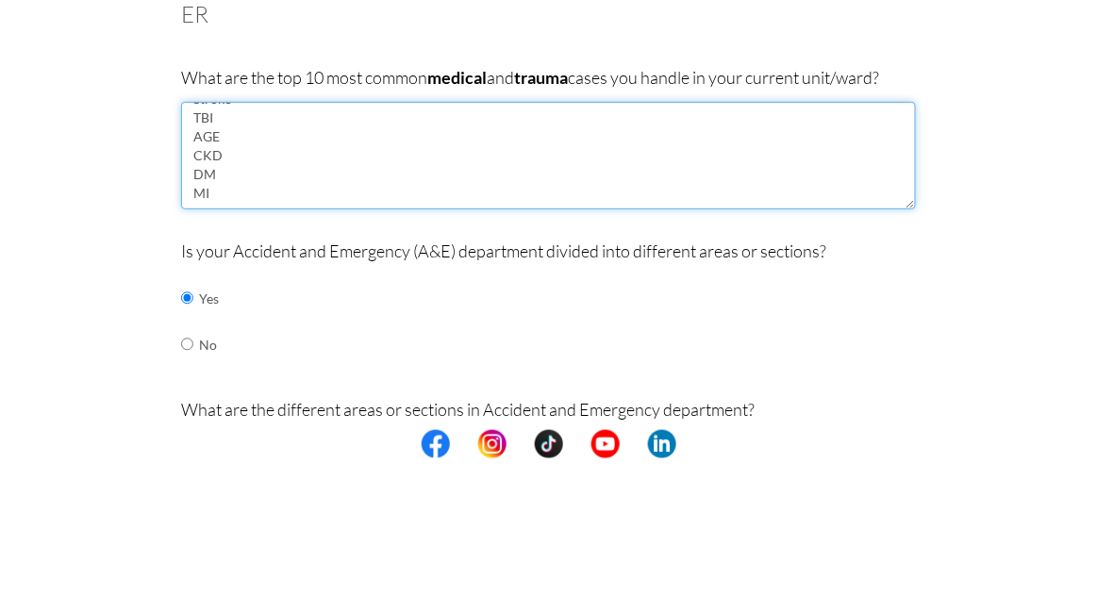
scroll to position [30, 0]
type textarea "Stroke TBI AGE CKD DM MI"
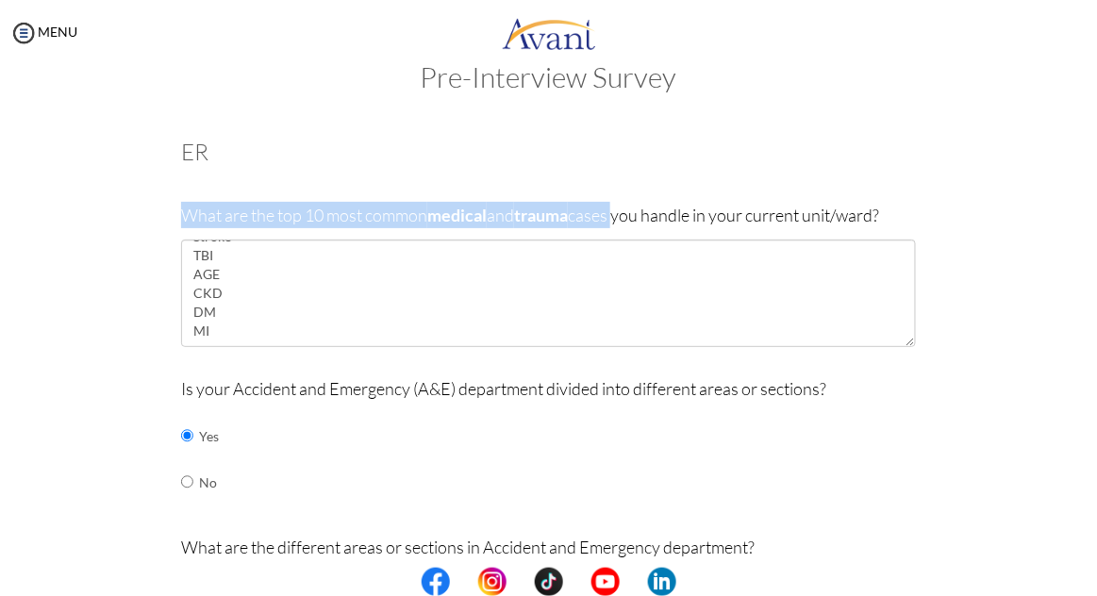
copy p "What are the top 10 most common medical and trauma cases"
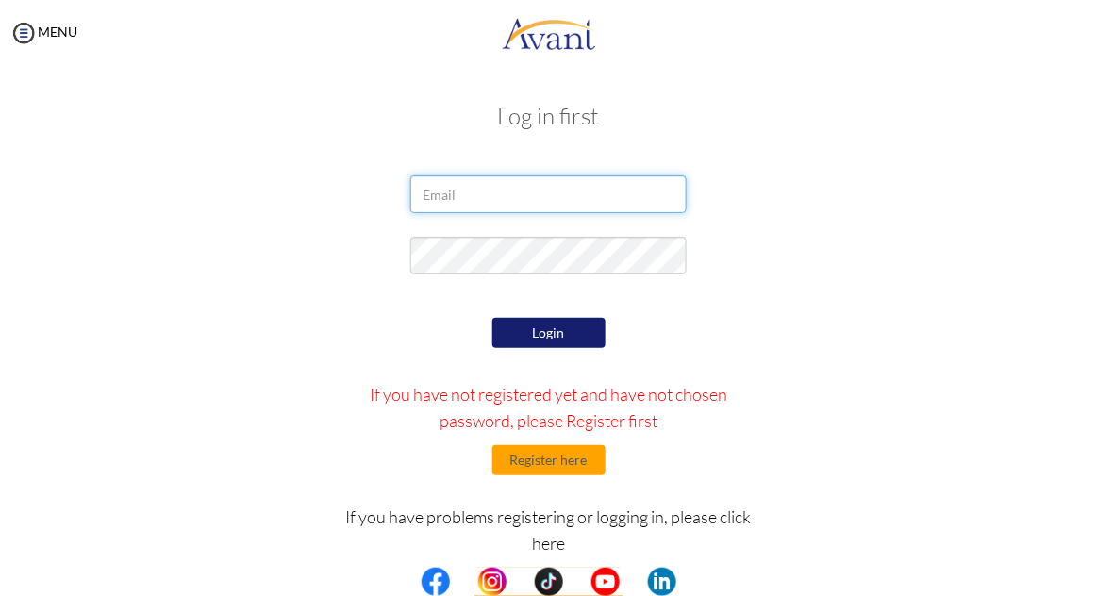
click at [591, 192] on input "email" at bounding box center [548, 194] width 276 height 38
type input "[EMAIL_ADDRESS][DOMAIN_NAME]"
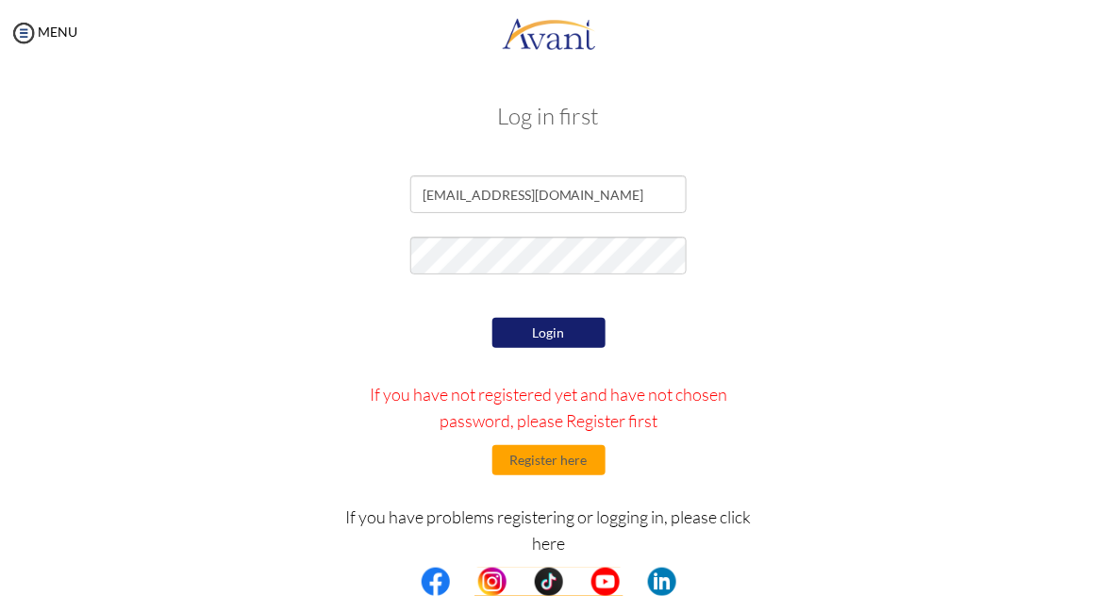
click at [0, 0] on div at bounding box center [0, 0] width 0 height 0
click at [579, 332] on button "Login" at bounding box center [548, 334] width 113 height 32
click at [555, 328] on button "Login" at bounding box center [548, 334] width 113 height 32
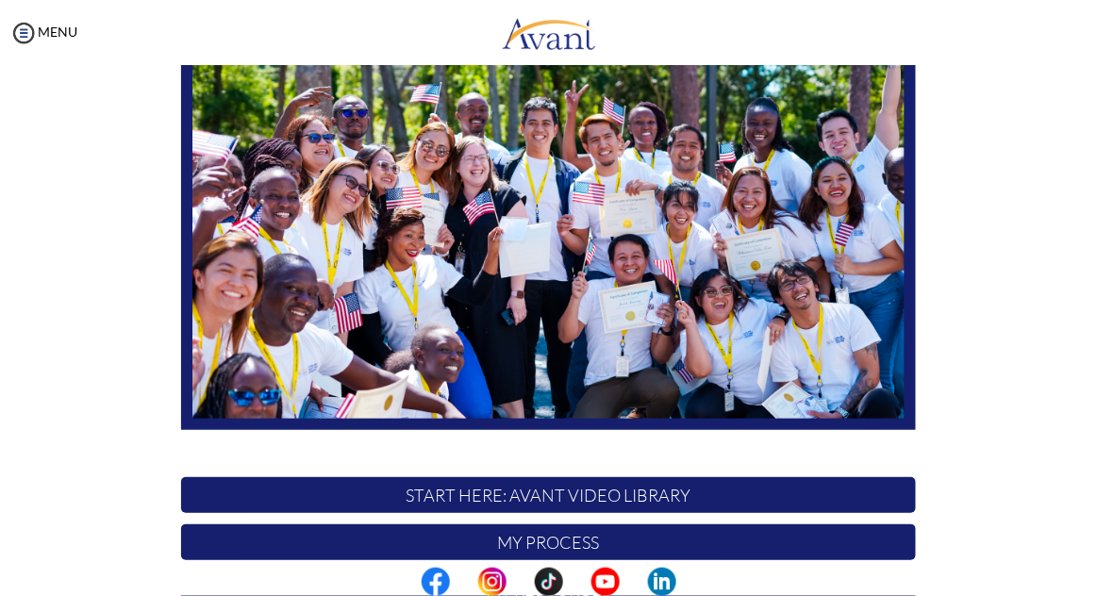
scroll to position [363, 0]
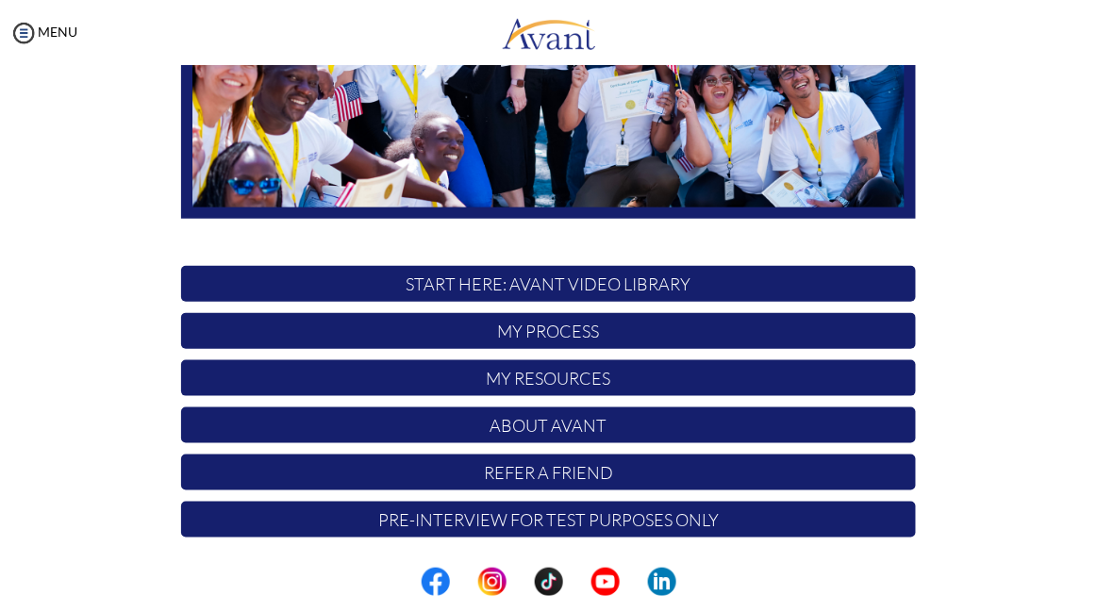
click at [667, 325] on p "My Process" at bounding box center [548, 331] width 734 height 36
click at [684, 519] on p "Pre-Interview for test purposes only" at bounding box center [548, 520] width 734 height 36
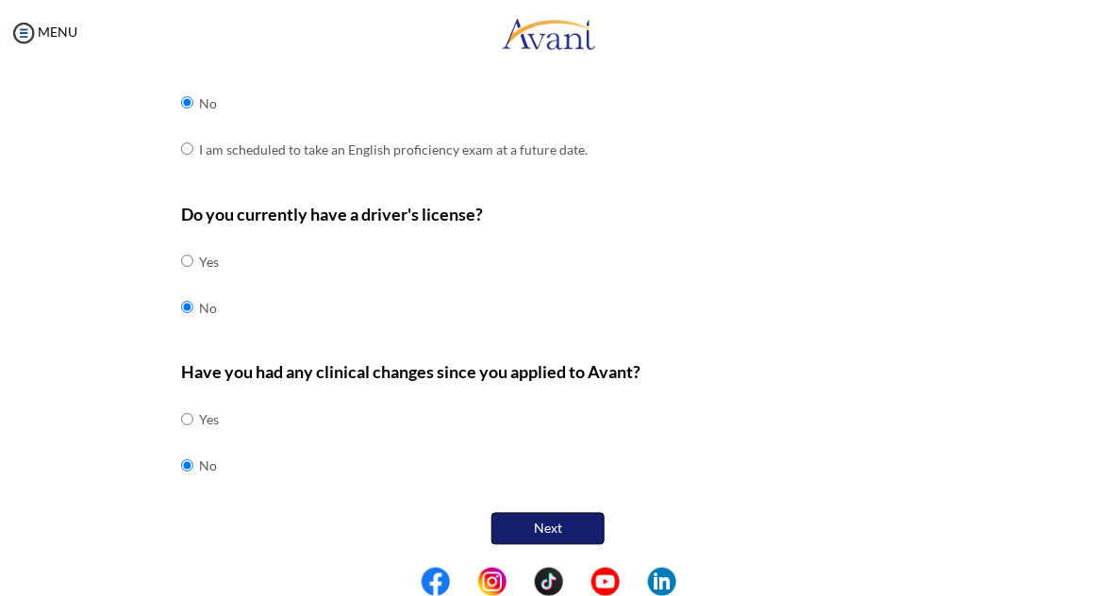
click at [570, 520] on button "Next" at bounding box center [548, 529] width 113 height 32
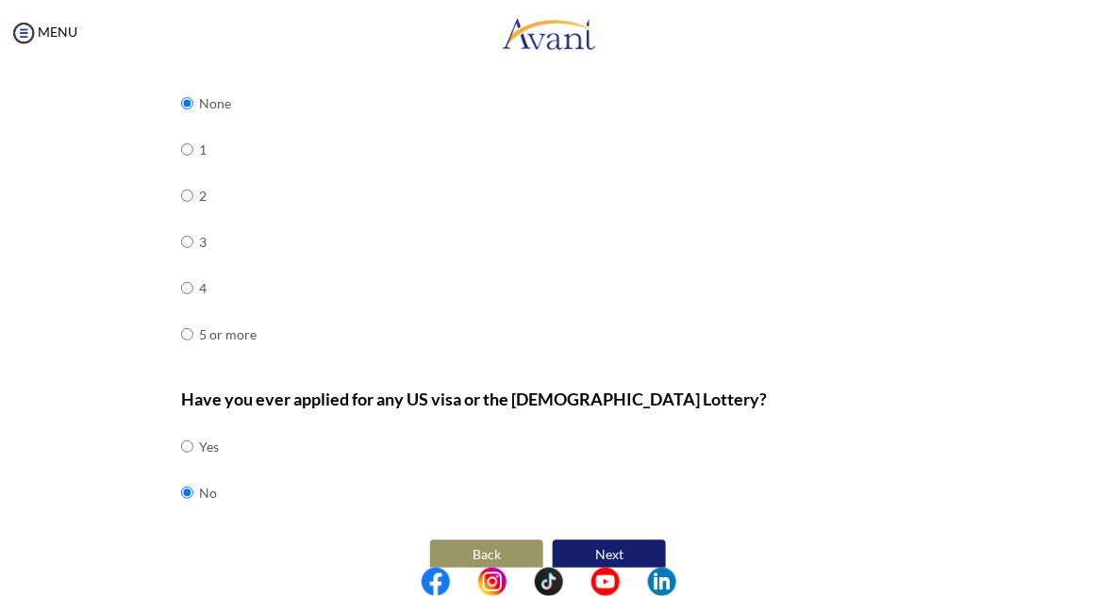
click at [631, 542] on button "Next" at bounding box center [609, 556] width 113 height 30
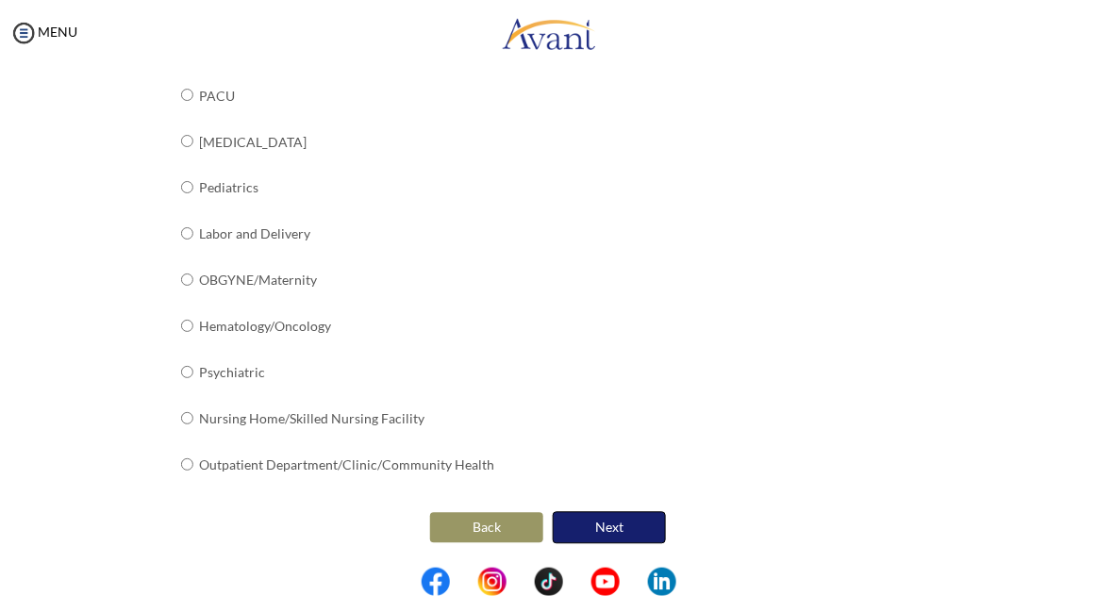
click at [616, 527] on button "Next" at bounding box center [609, 528] width 113 height 32
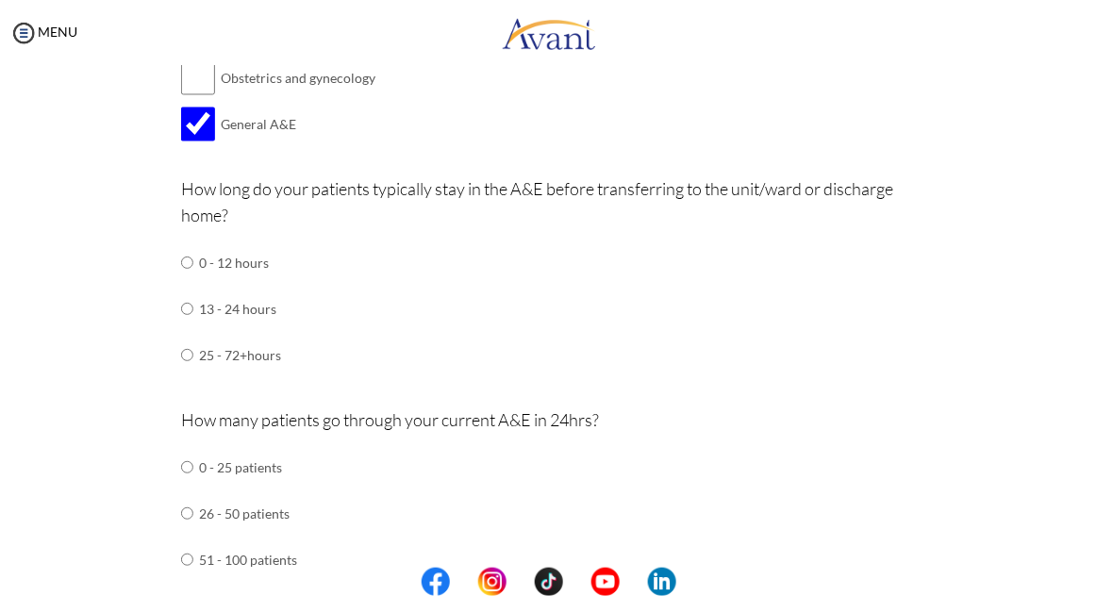
scroll to position [862, 0]
click at [745, 250] on div "How long do your patients typically stay in the A&E before transferring to the …" at bounding box center [548, 287] width 734 height 222
click at [193, 256] on input "radio" at bounding box center [187, 263] width 12 height 38
radio input "true"
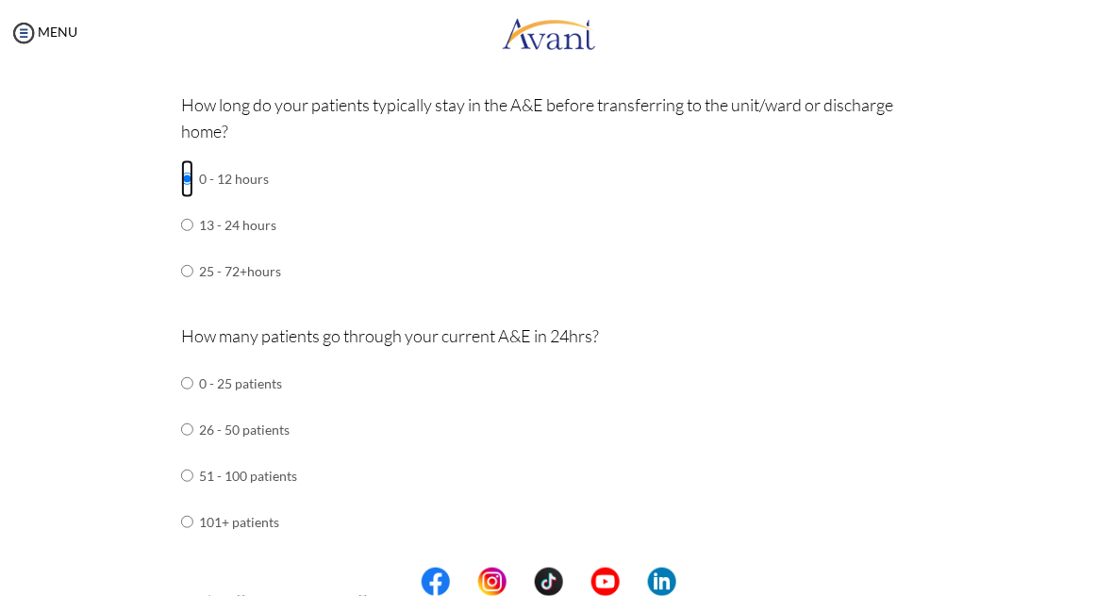
scroll to position [968, 0]
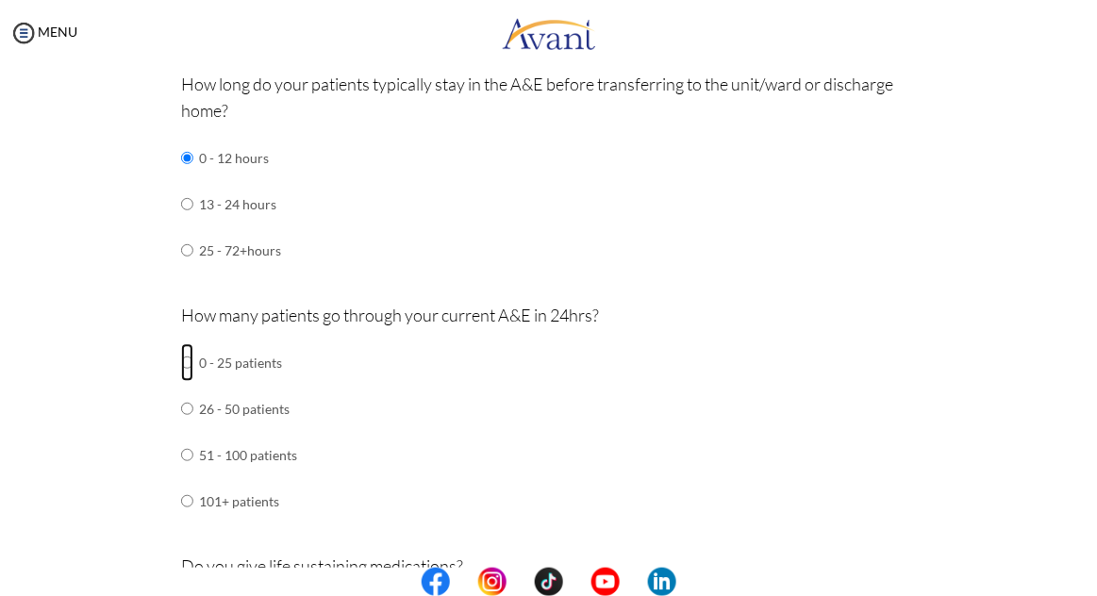
click at [193, 366] on input "radio" at bounding box center [187, 362] width 12 height 38
radio input "true"
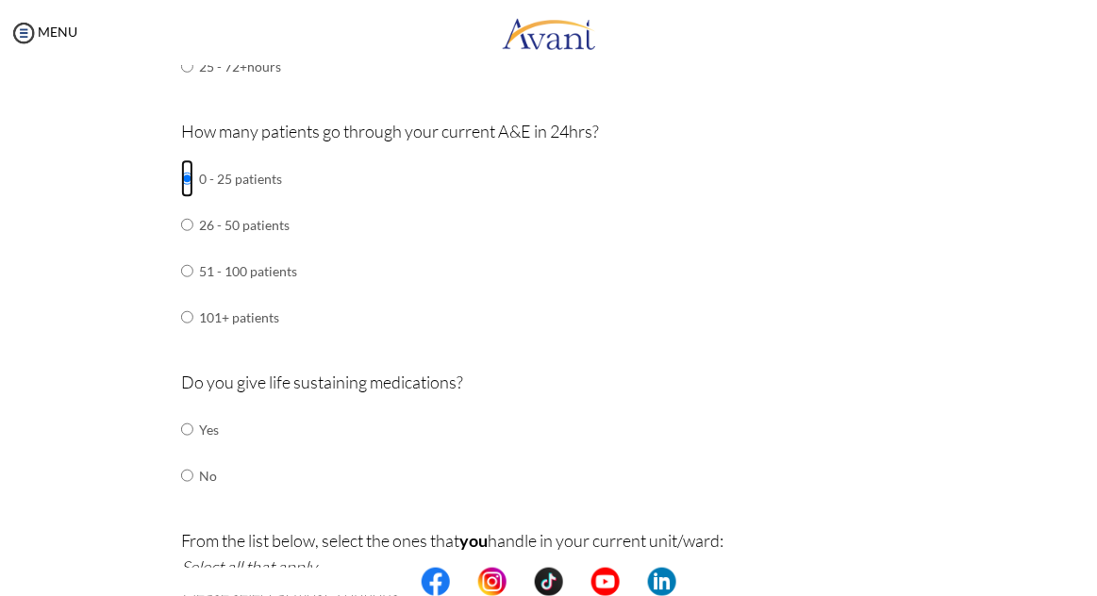
scroll to position [1167, 0]
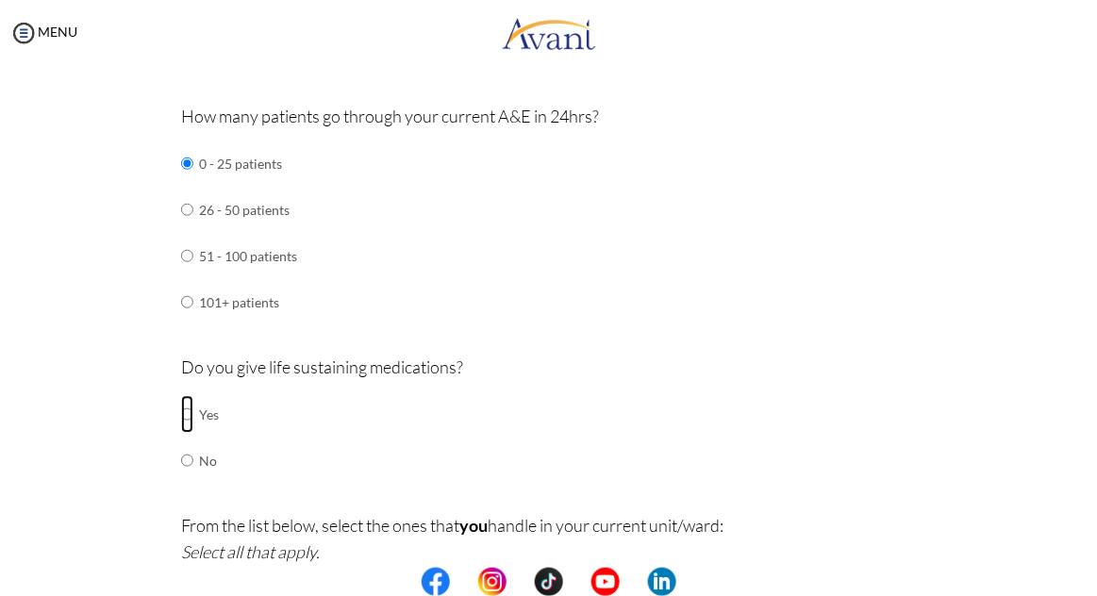
click at [193, 413] on input "radio" at bounding box center [187, 414] width 12 height 38
radio input "true"
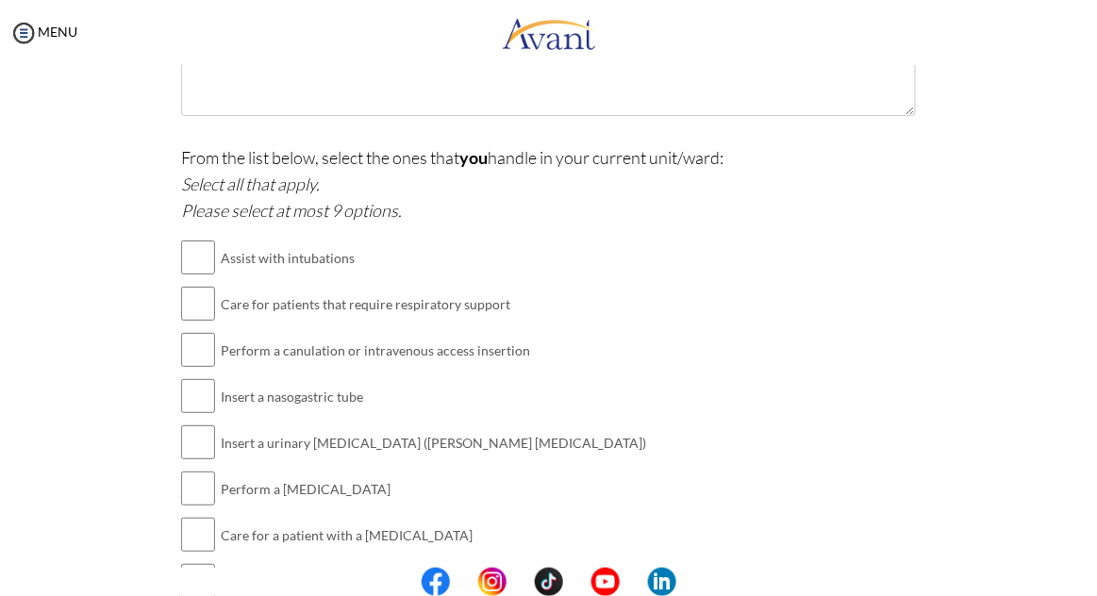
scroll to position [1713, 0]
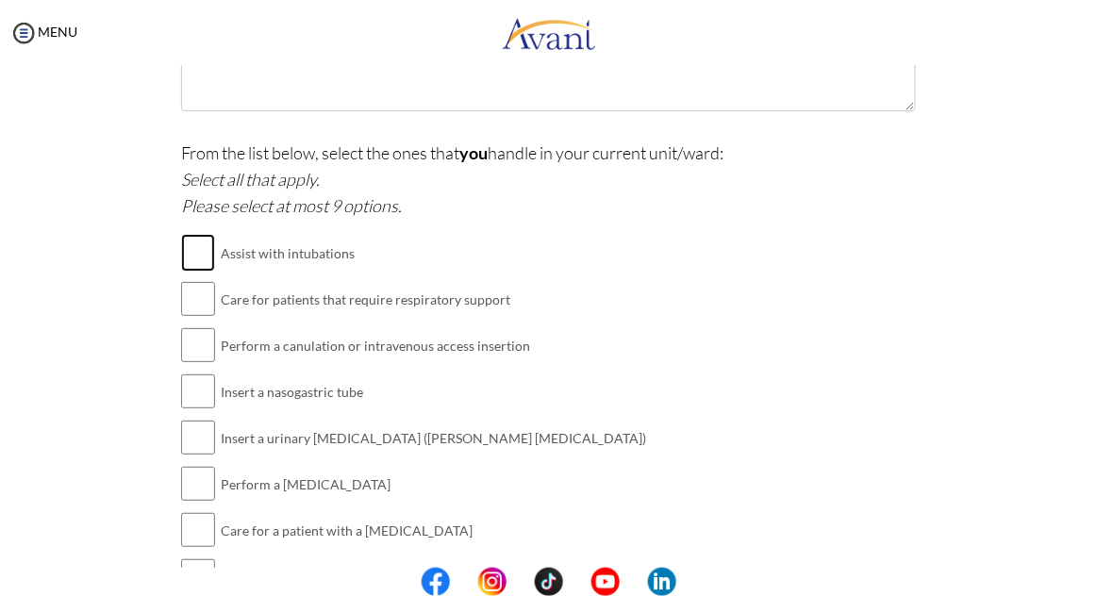
click at [204, 260] on input "checkbox" at bounding box center [198, 253] width 34 height 38
checkbox input "true"
click at [206, 306] on input "checkbox" at bounding box center [198, 299] width 34 height 38
checkbox input "true"
click at [204, 353] on input "checkbox" at bounding box center [198, 345] width 34 height 38
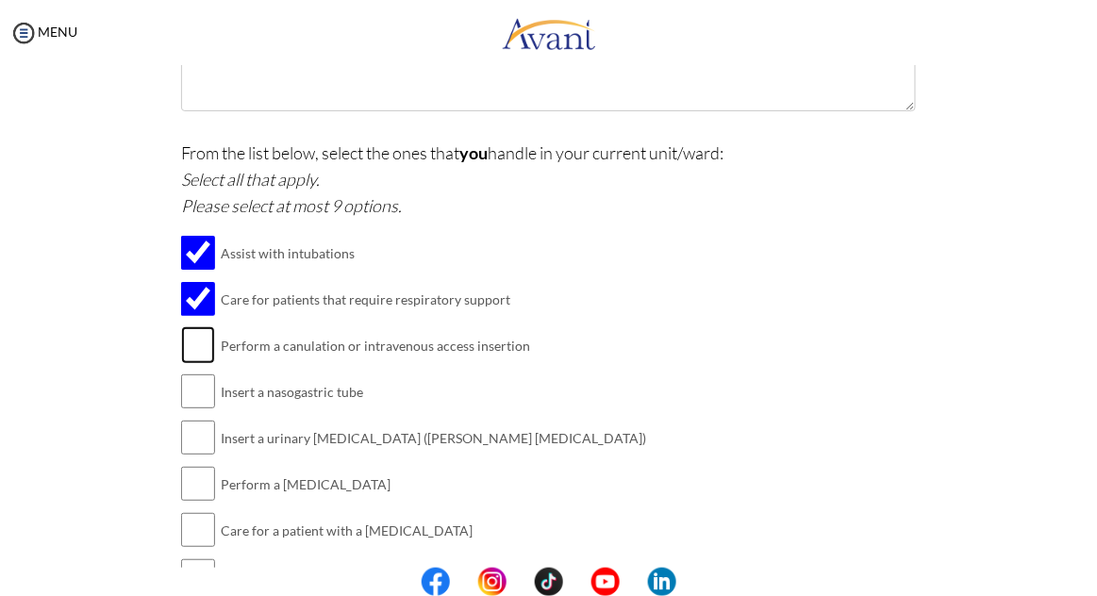
checkbox input "true"
click at [202, 407] on input "checkbox" at bounding box center [198, 392] width 34 height 38
checkbox input "true"
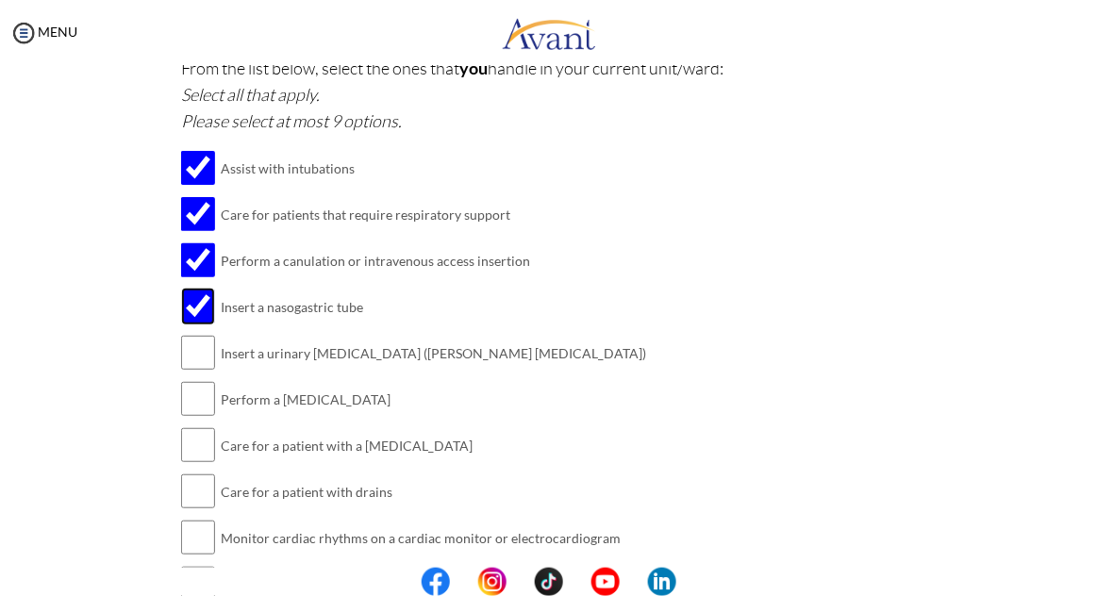
scroll to position [1819, 0]
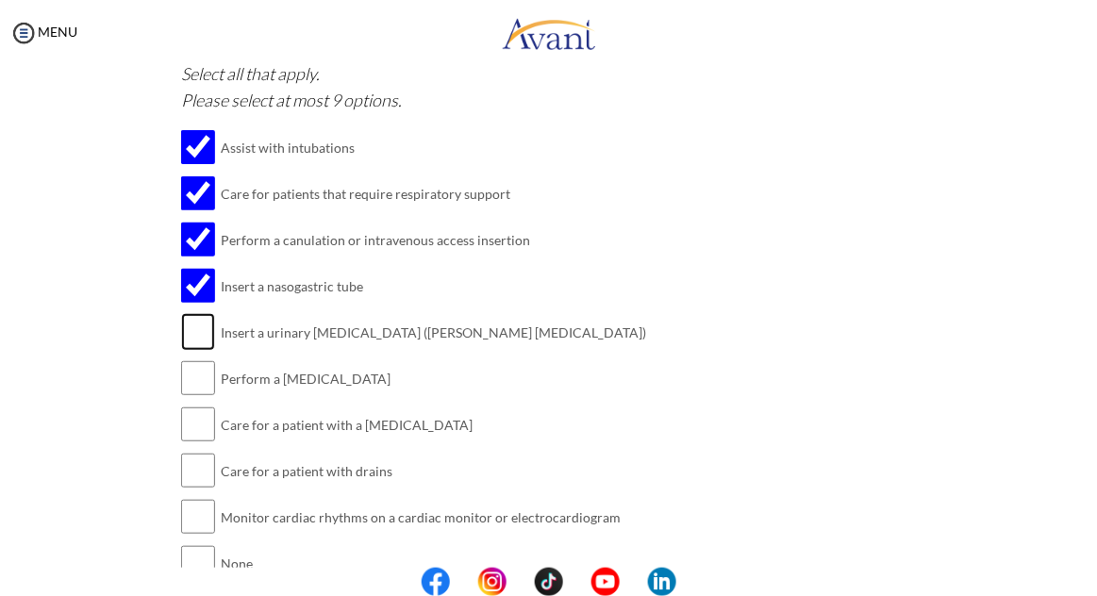
click at [198, 324] on input "checkbox" at bounding box center [198, 332] width 34 height 38
checkbox input "true"
click at [206, 394] on input "checkbox" at bounding box center [198, 378] width 34 height 38
click at [196, 383] on input "checkbox" at bounding box center [198, 378] width 34 height 38
checkbox input "false"
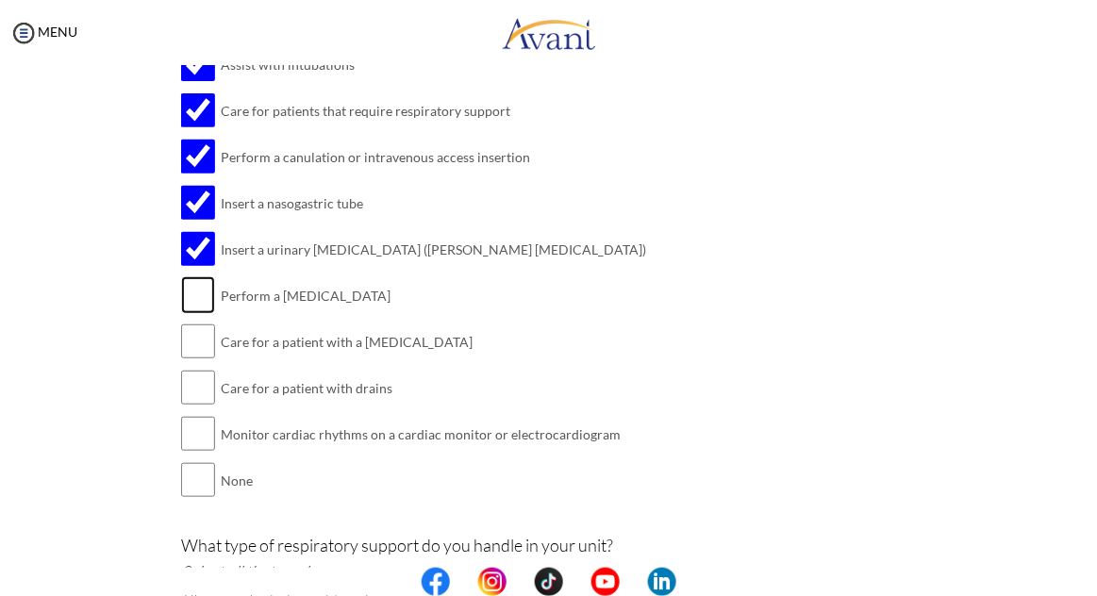
scroll to position [1903, 0]
click at [204, 347] on input "checkbox" at bounding box center [198, 341] width 34 height 38
click at [197, 343] on input "checkbox" at bounding box center [198, 341] width 34 height 38
checkbox input "false"
click at [208, 402] on input "checkbox" at bounding box center [198, 387] width 34 height 38
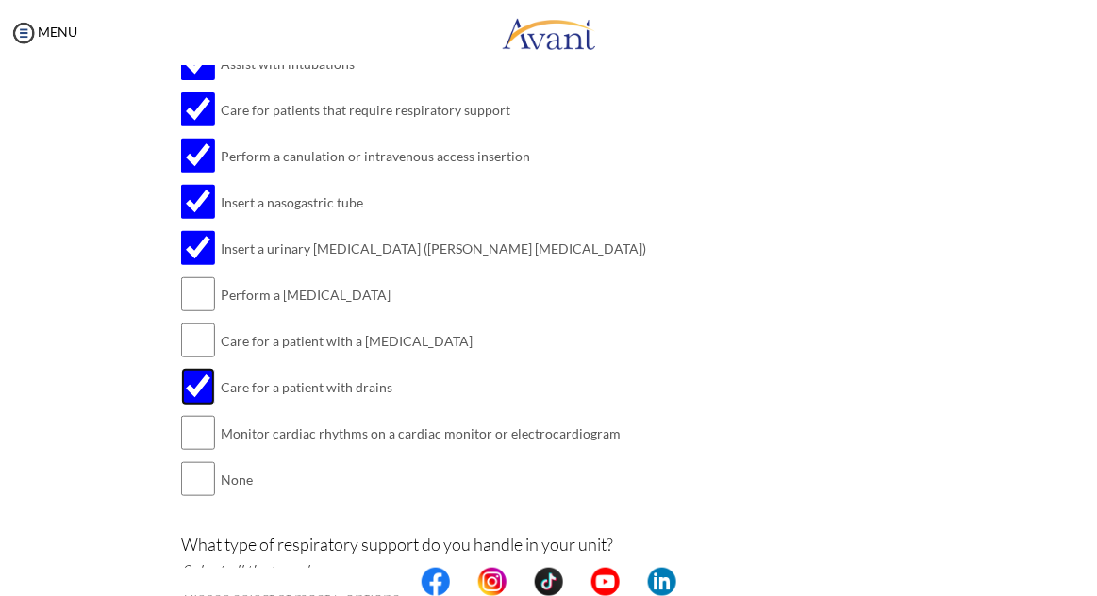
click at [205, 394] on input "checkbox" at bounding box center [198, 387] width 34 height 38
checkbox input "false"
click at [201, 442] on input "checkbox" at bounding box center [198, 433] width 34 height 38
checkbox input "true"
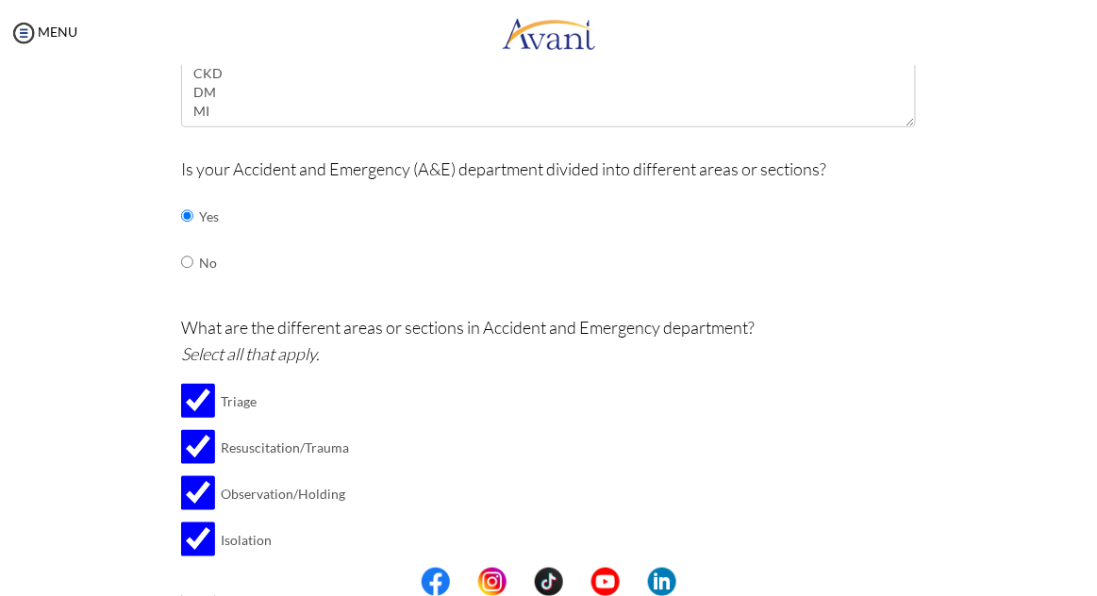
scroll to position [0, 0]
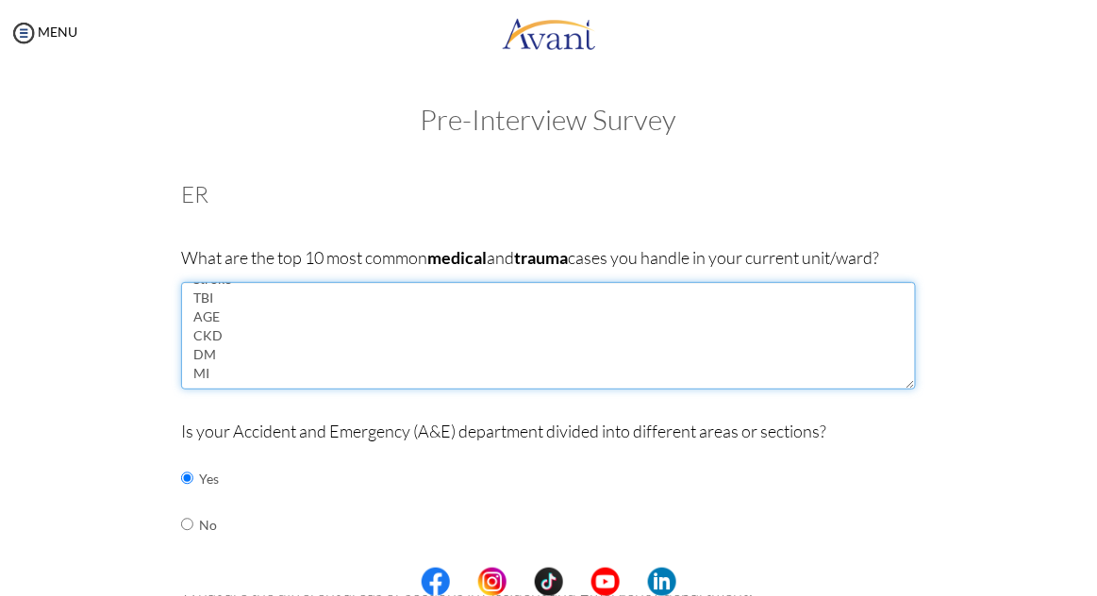
click at [219, 376] on textarea "Stroke TBI AGE CKD DM MI" at bounding box center [548, 336] width 734 height 108
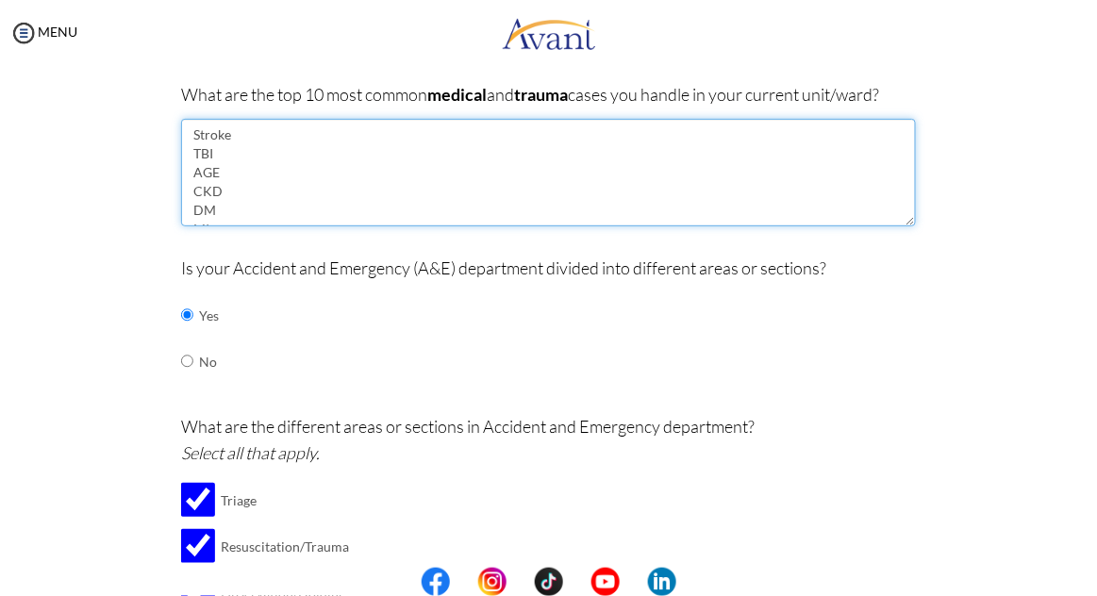
scroll to position [38, 0]
click at [606, 210] on textarea "Stroke TBI AGE CKD DM MI" at bounding box center [548, 173] width 734 height 108
click at [203, 216] on textarea "Stroke TBI AGE CKD DM MI Seizures" at bounding box center [548, 173] width 734 height 108
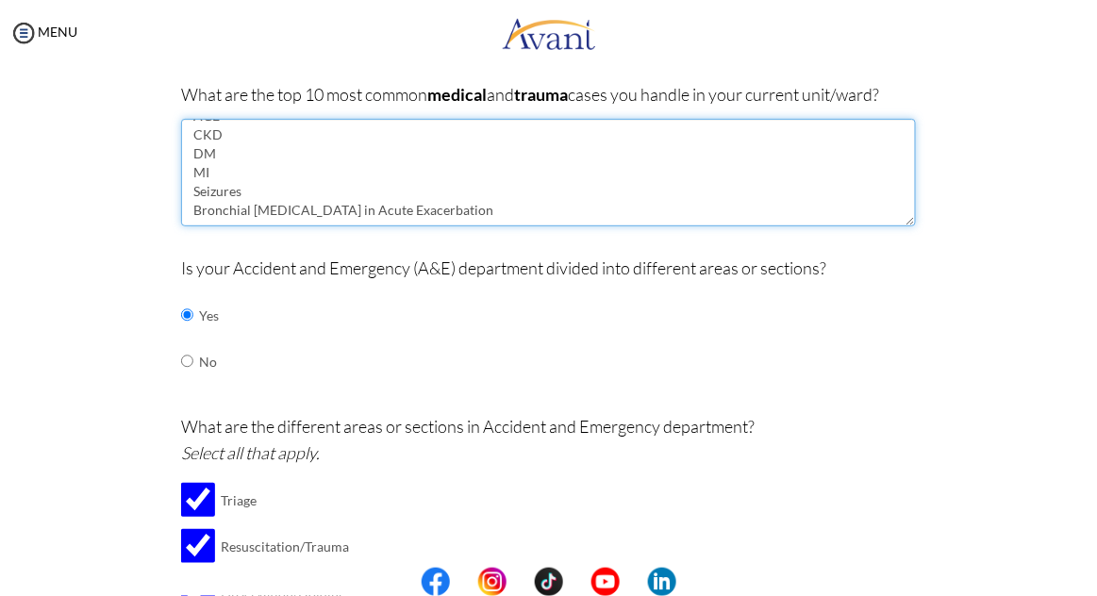
click at [537, 212] on textarea "Stroke TBI AGE CKD DM MI Seizures Bronchial Asthma in Acute Exacerbation" at bounding box center [548, 173] width 734 height 108
click at [434, 208] on textarea "Stroke TBI AGE CKD DM MI Seizures Bronchial Asthma in Acute Exacerbation Foreig…" at bounding box center [548, 173] width 734 height 108
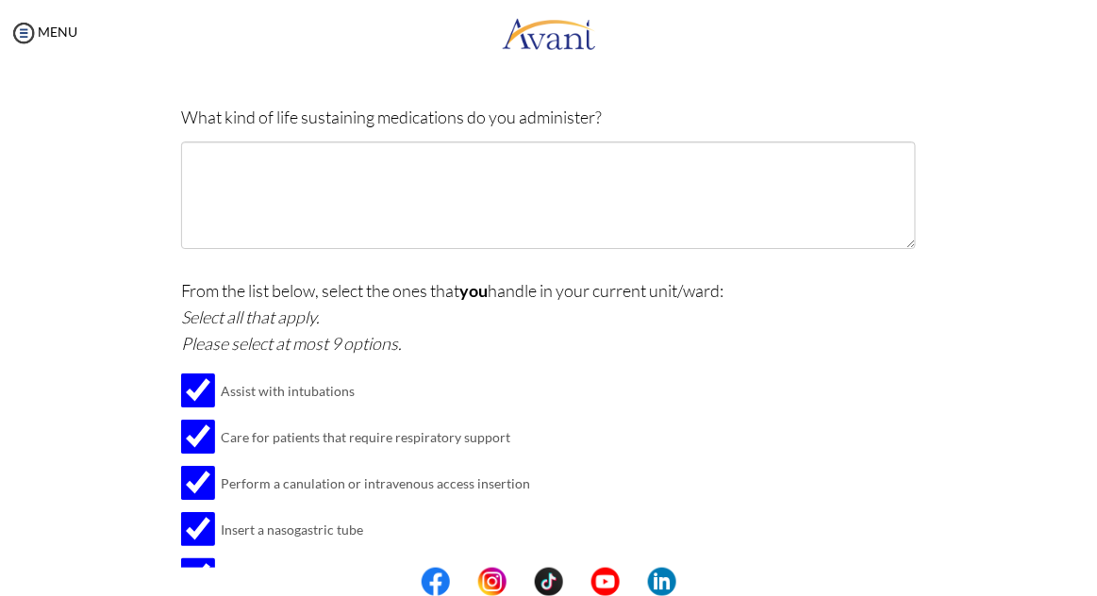
scroll to position [1502, 0]
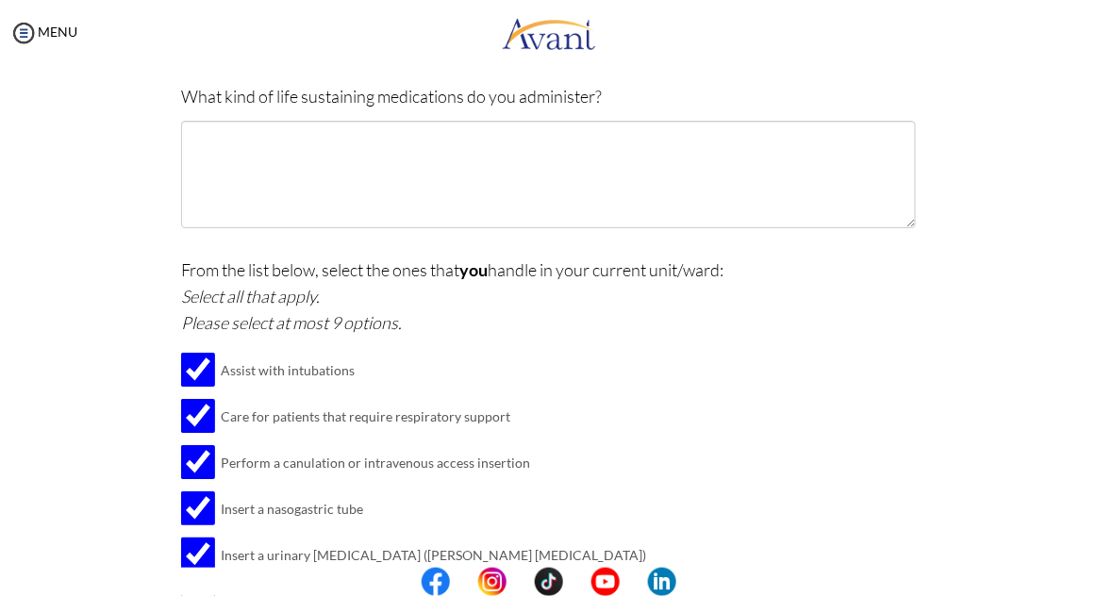
type textarea "Stroke TBI AGE CKD DM MI Seizures Bronchial Asthma in Acute Exacerbation Foreig…"
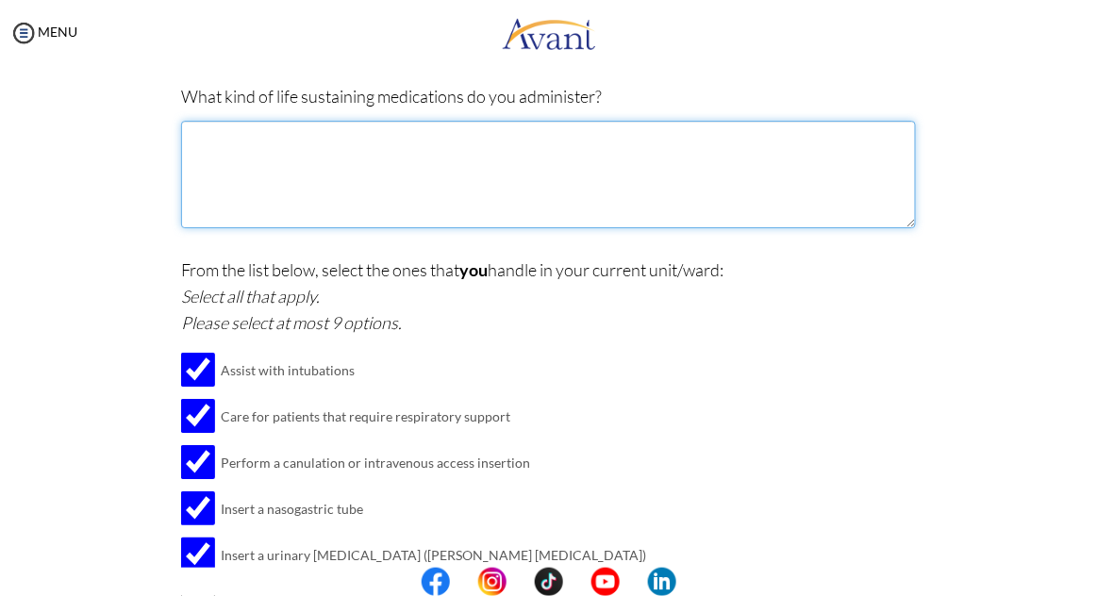
click at [817, 172] on textarea at bounding box center [548, 175] width 734 height 108
click at [635, 160] on textarea "Vasopressors, Insulin" at bounding box center [548, 175] width 734 height 108
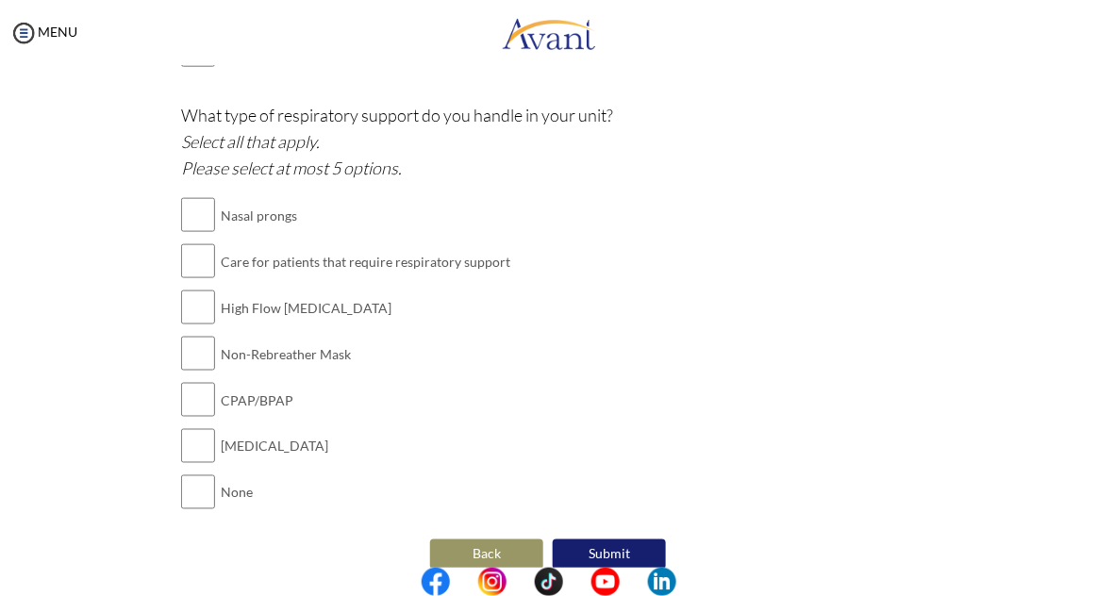
scroll to position [2240, 0]
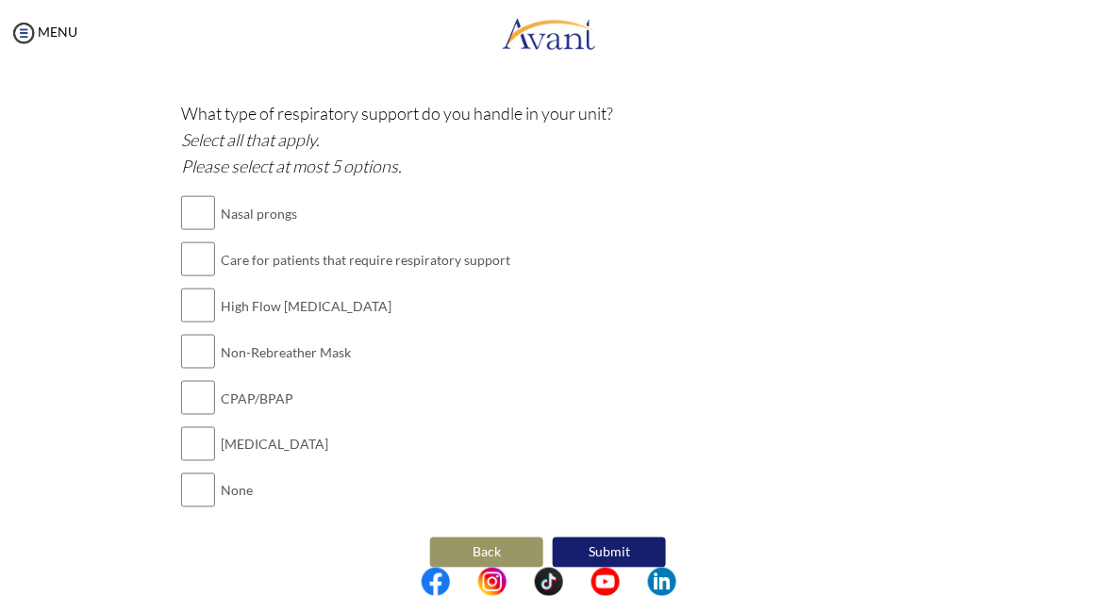
type textarea "Vasopressors, Insulin, antibiotics, cardiac drugs"
click at [204, 269] on input "checkbox" at bounding box center [198, 260] width 34 height 38
checkbox input "true"
click at [200, 323] on input "checkbox" at bounding box center [198, 306] width 34 height 38
checkbox input "true"
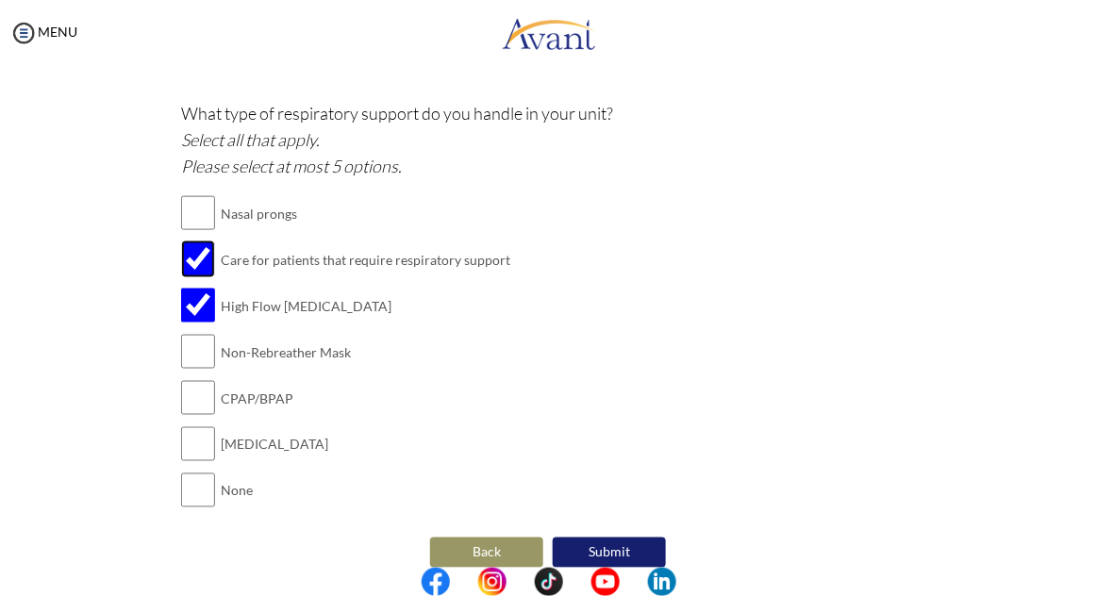
click at [198, 275] on input "checkbox" at bounding box center [198, 260] width 34 height 38
checkbox input "false"
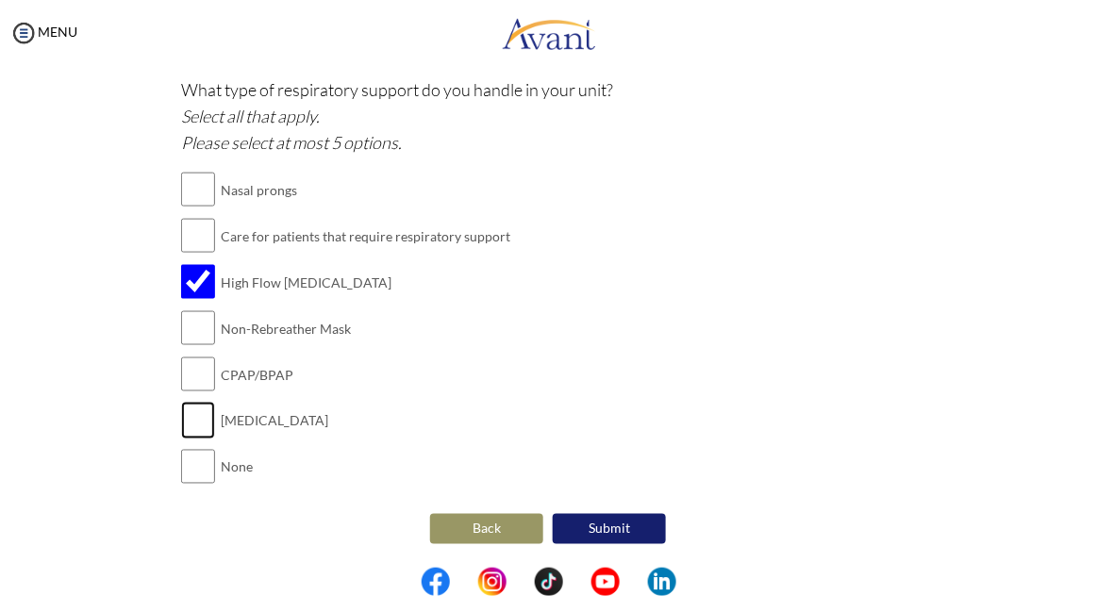
click at [209, 424] on input "checkbox" at bounding box center [198, 421] width 34 height 38
checkbox input "true"
click at [210, 382] on input "checkbox" at bounding box center [198, 375] width 34 height 38
checkbox input "true"
click at [200, 426] on input "checkbox" at bounding box center [198, 421] width 34 height 38
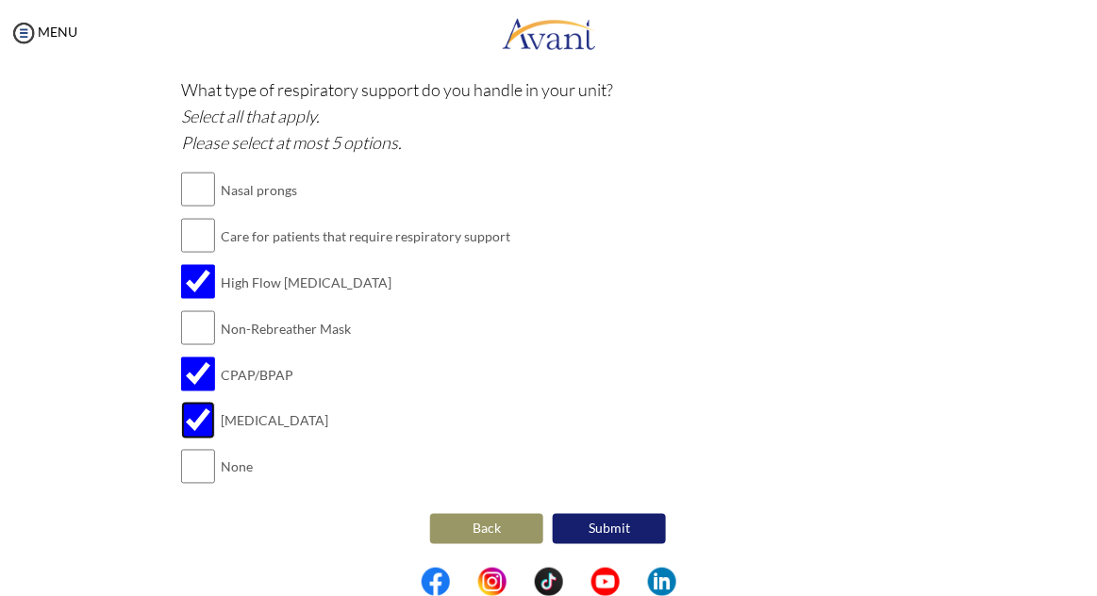
checkbox input "false"
click at [205, 181] on input "checkbox" at bounding box center [198, 190] width 34 height 38
checkbox input "true"
click at [186, 246] on input "checkbox" at bounding box center [198, 236] width 34 height 38
checkbox input "true"
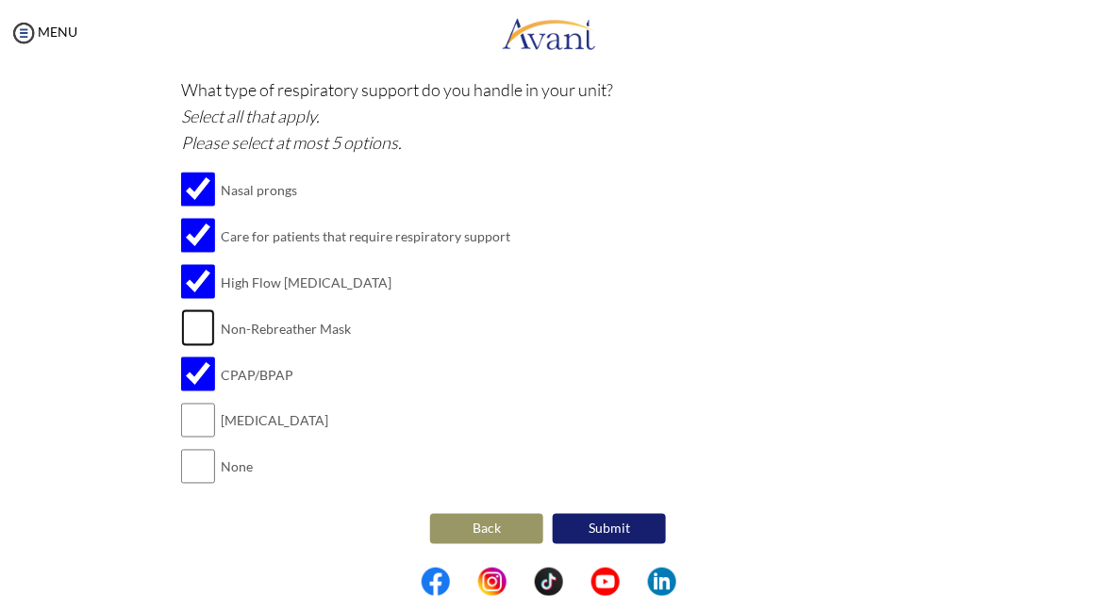
click at [200, 333] on input "checkbox" at bounding box center [198, 328] width 34 height 38
checkbox input "true"
click at [632, 530] on button "Submit" at bounding box center [609, 528] width 113 height 32
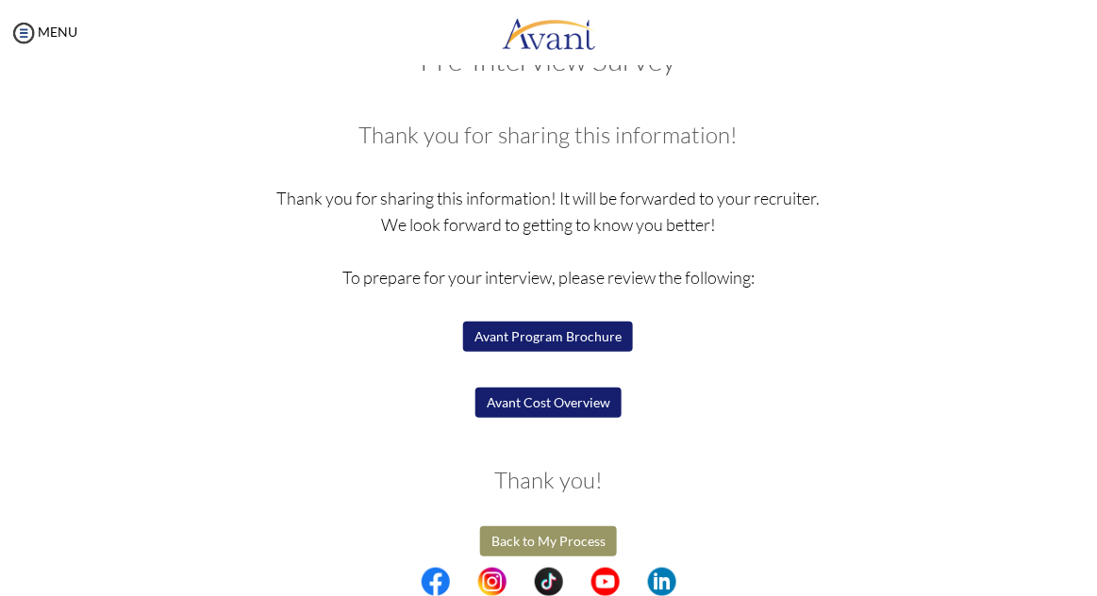
scroll to position [71, 0]
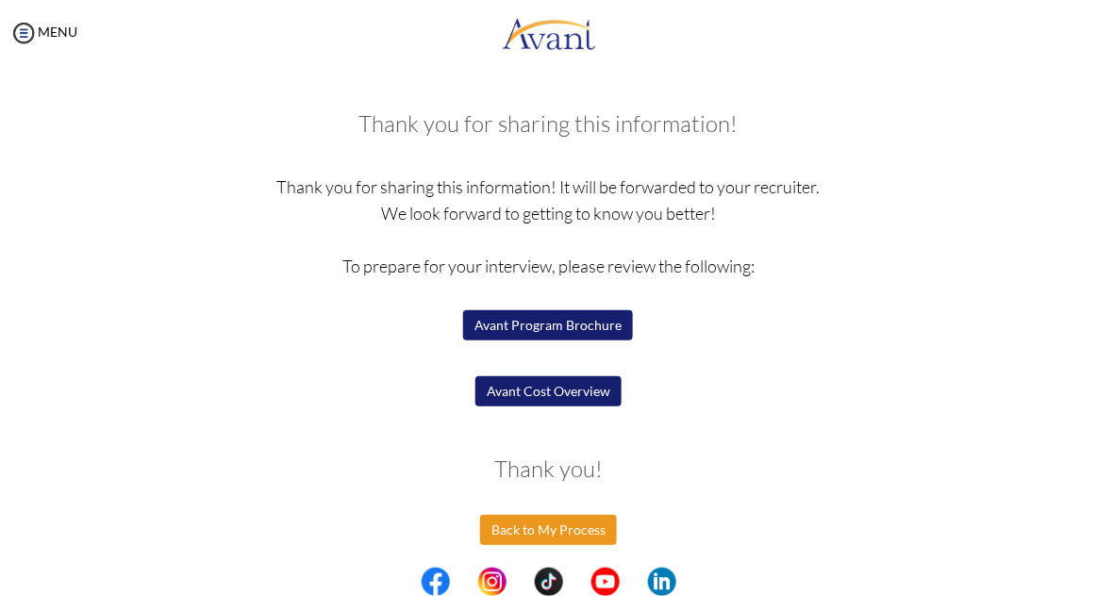
click at [593, 540] on button "Back to My Process" at bounding box center [548, 530] width 137 height 30
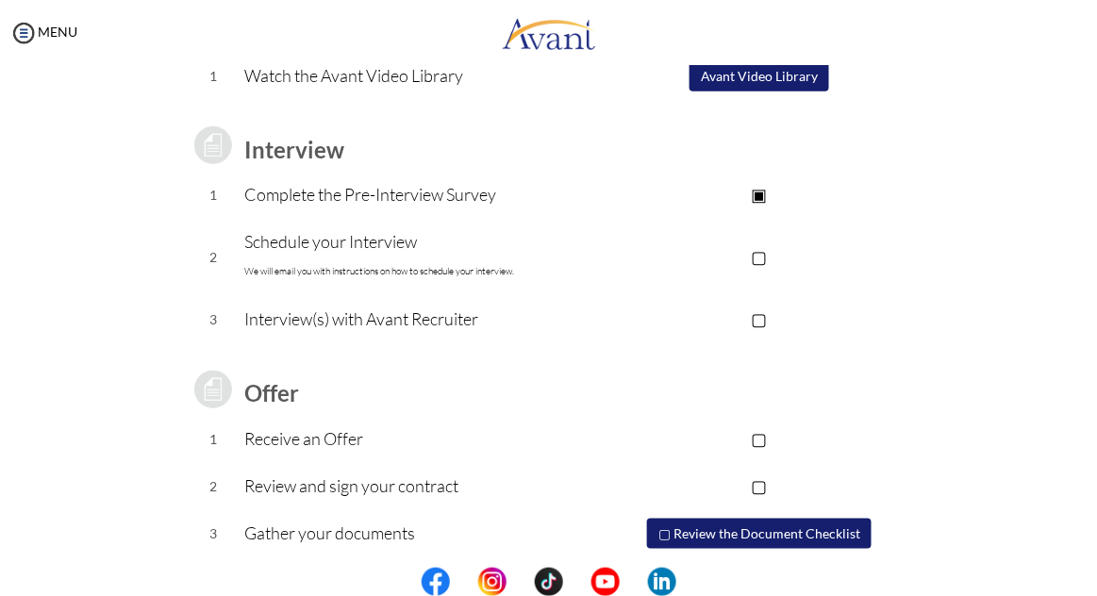
scroll to position [219, 0]
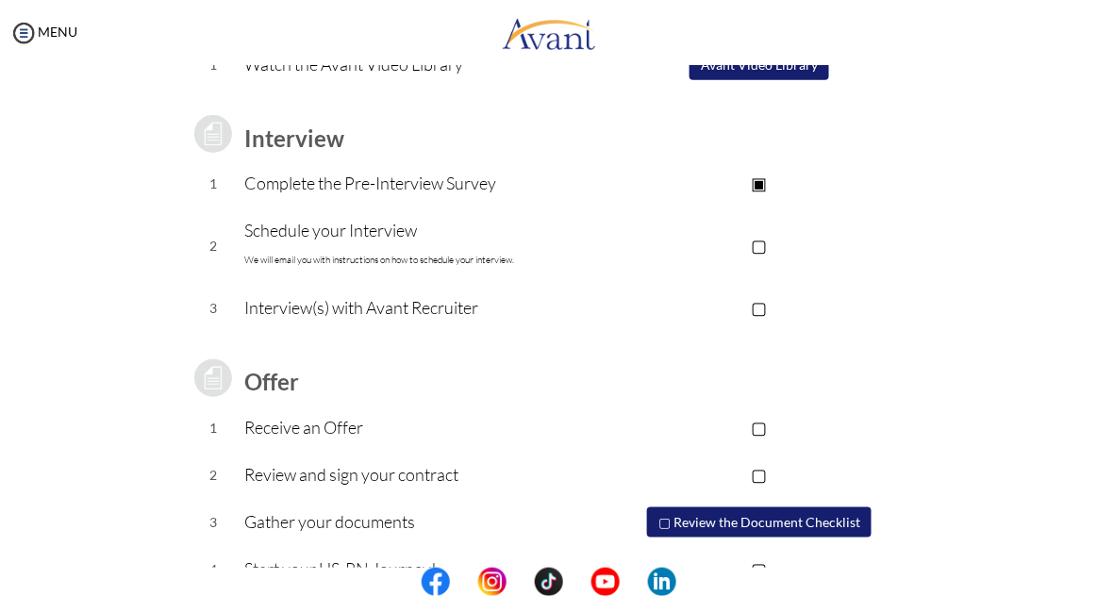
click at [258, 242] on p "Schedule your Interview We will email you with instructions on how to schedule …" at bounding box center [423, 245] width 359 height 57
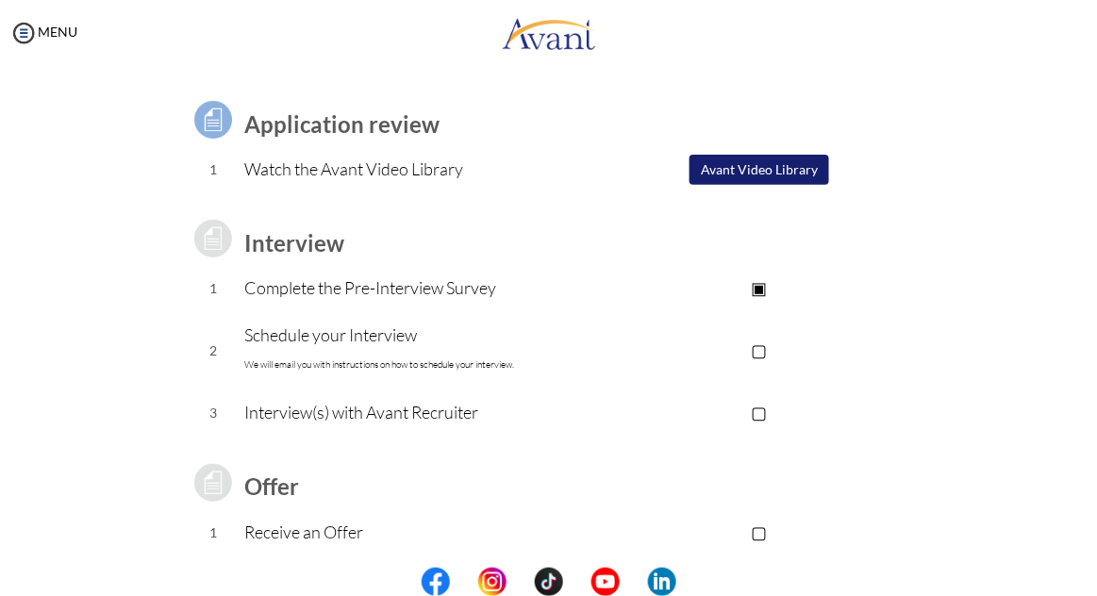
scroll to position [0, 0]
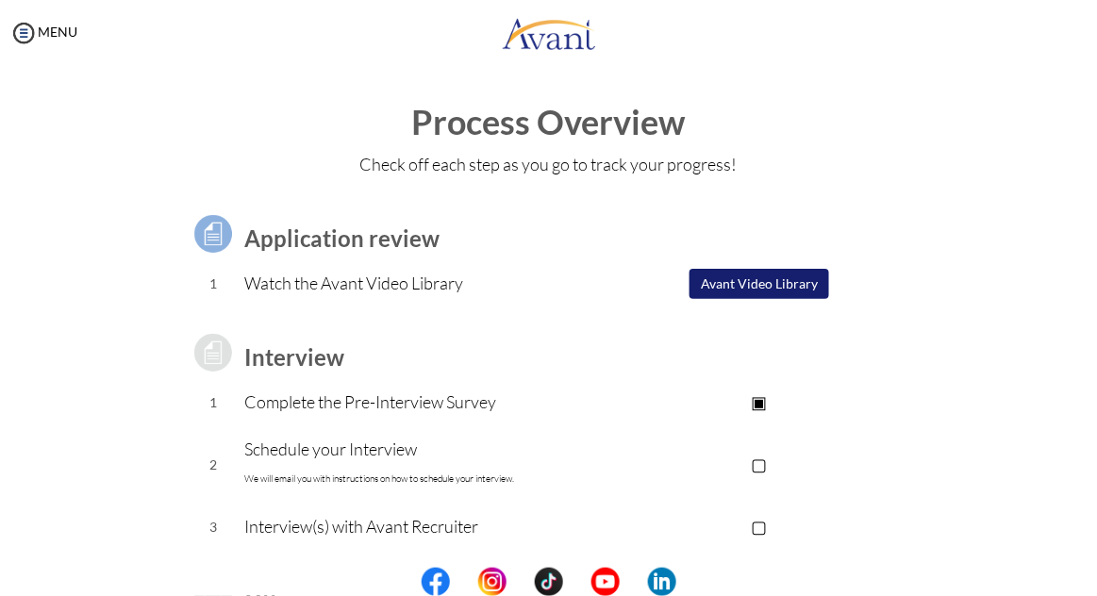
click at [285, 405] on p "Complete the Pre-Interview Survey" at bounding box center [423, 402] width 359 height 26
click at [1, 574] on center at bounding box center [548, 582] width 1097 height 28
click at [675, 406] on p "▣" at bounding box center [760, 402] width 312 height 26
